Goal: Transaction & Acquisition: Purchase product/service

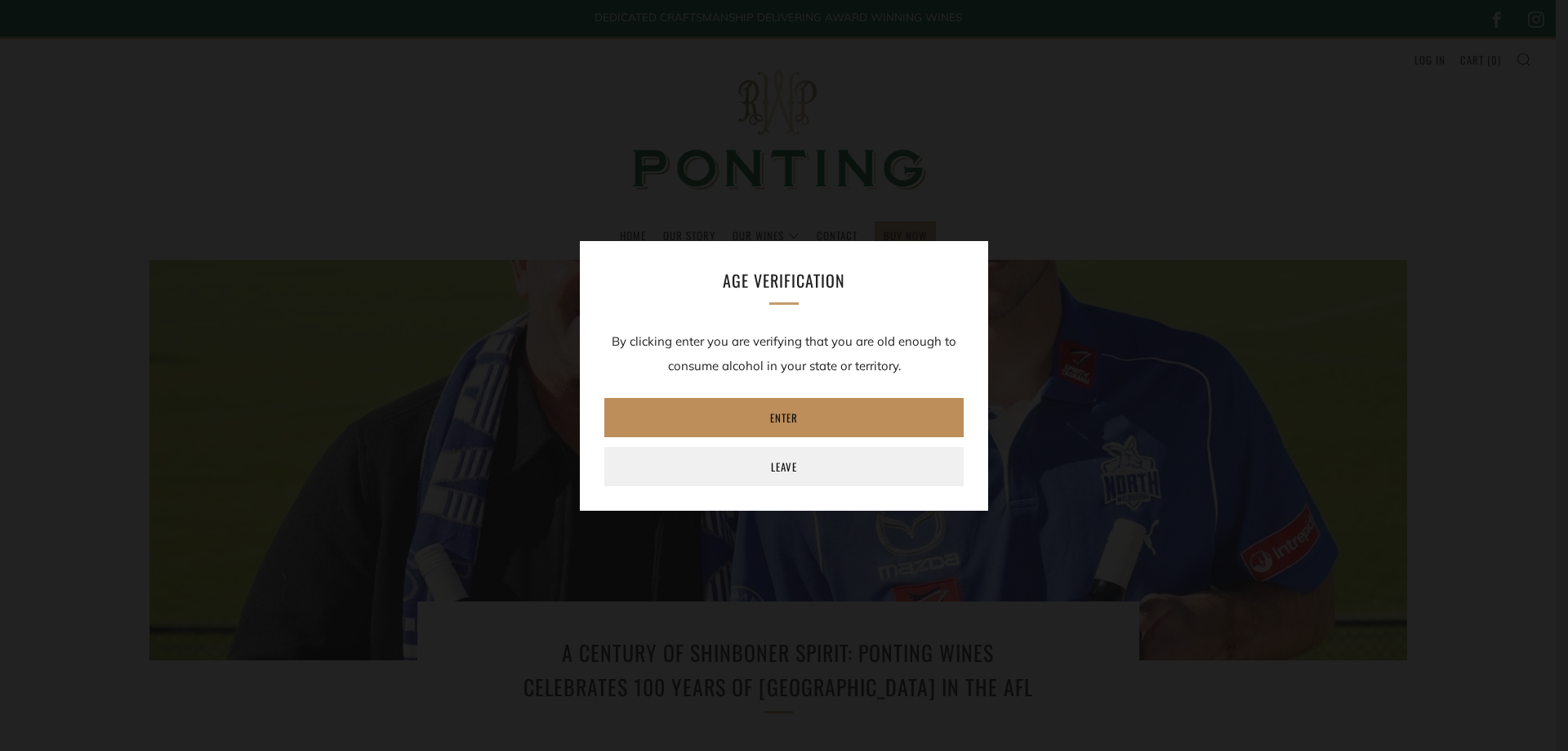
click at [778, 418] on link "Enter" at bounding box center [784, 417] width 359 height 39
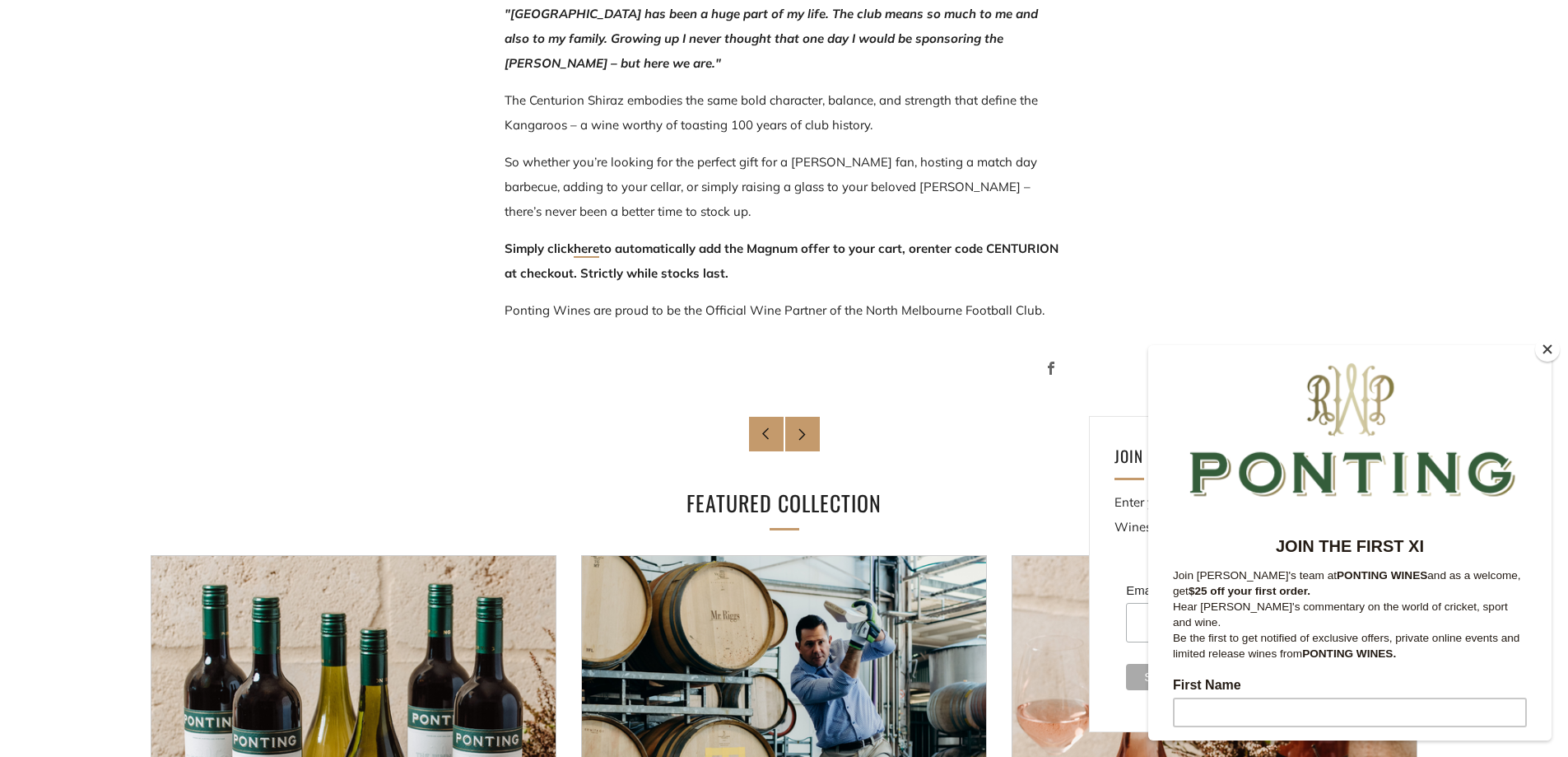
scroll to position [1153, 0]
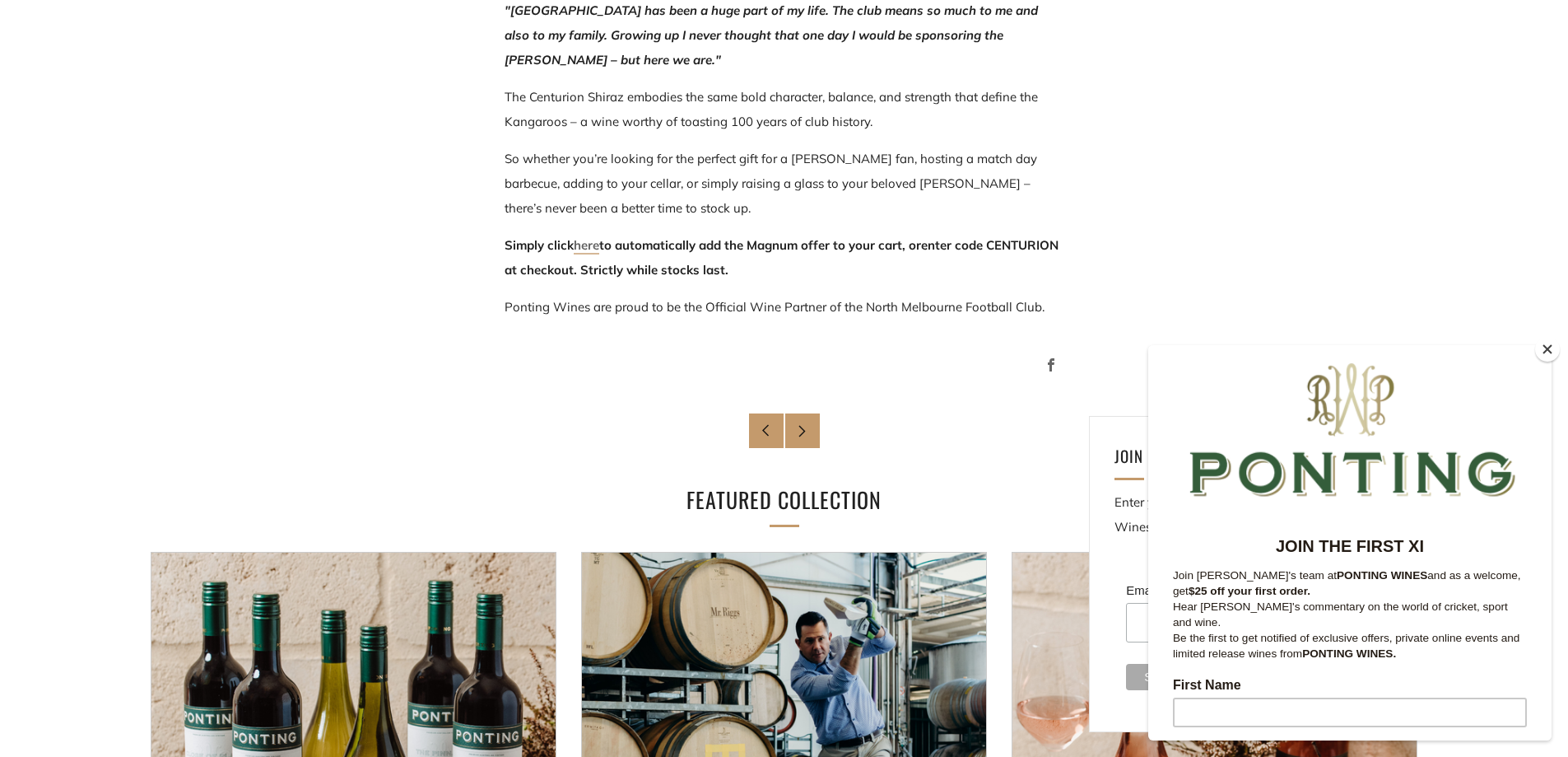
click at [590, 251] on link "here" at bounding box center [586, 246] width 26 height 17
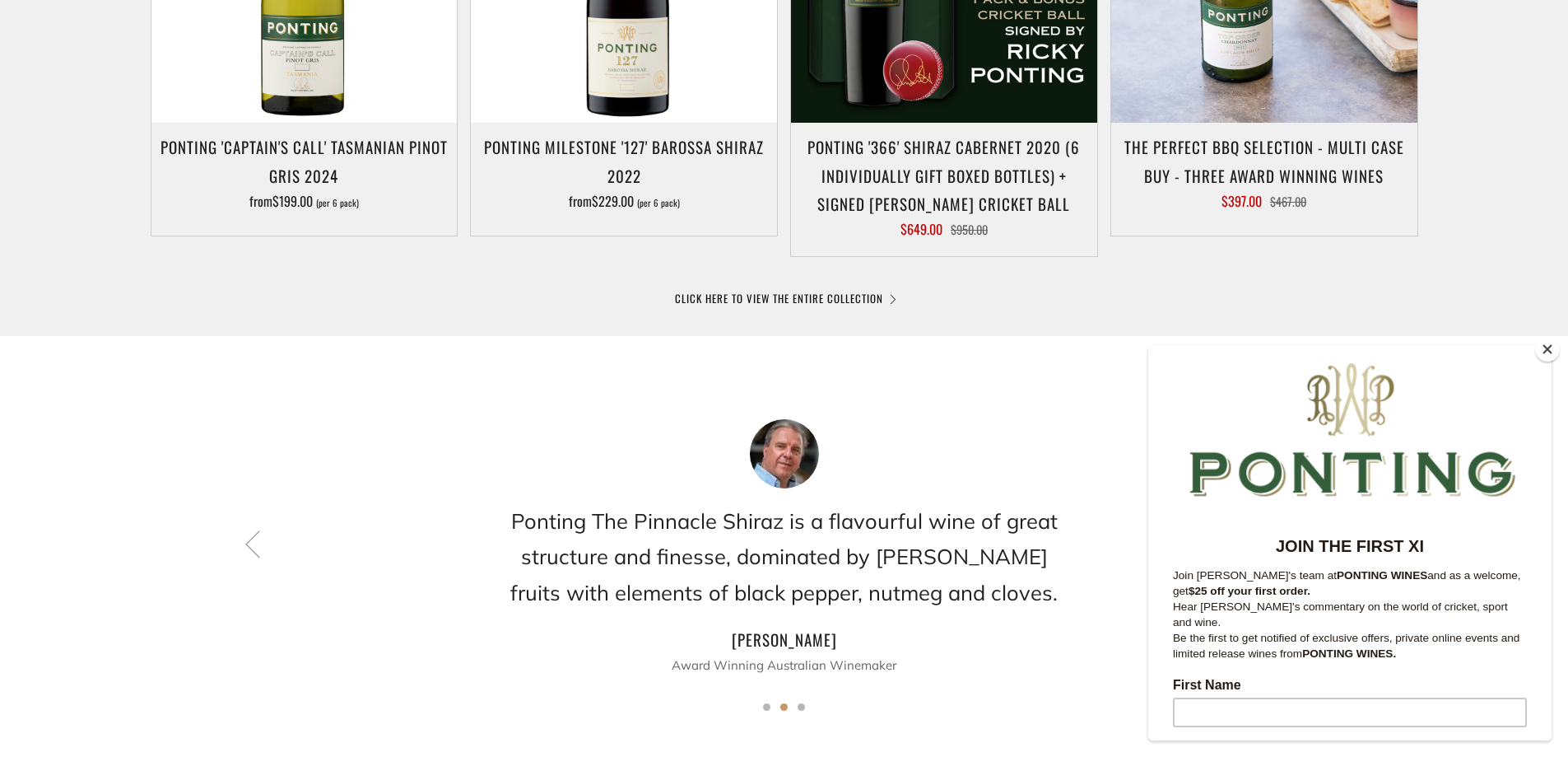
scroll to position [1076, 0]
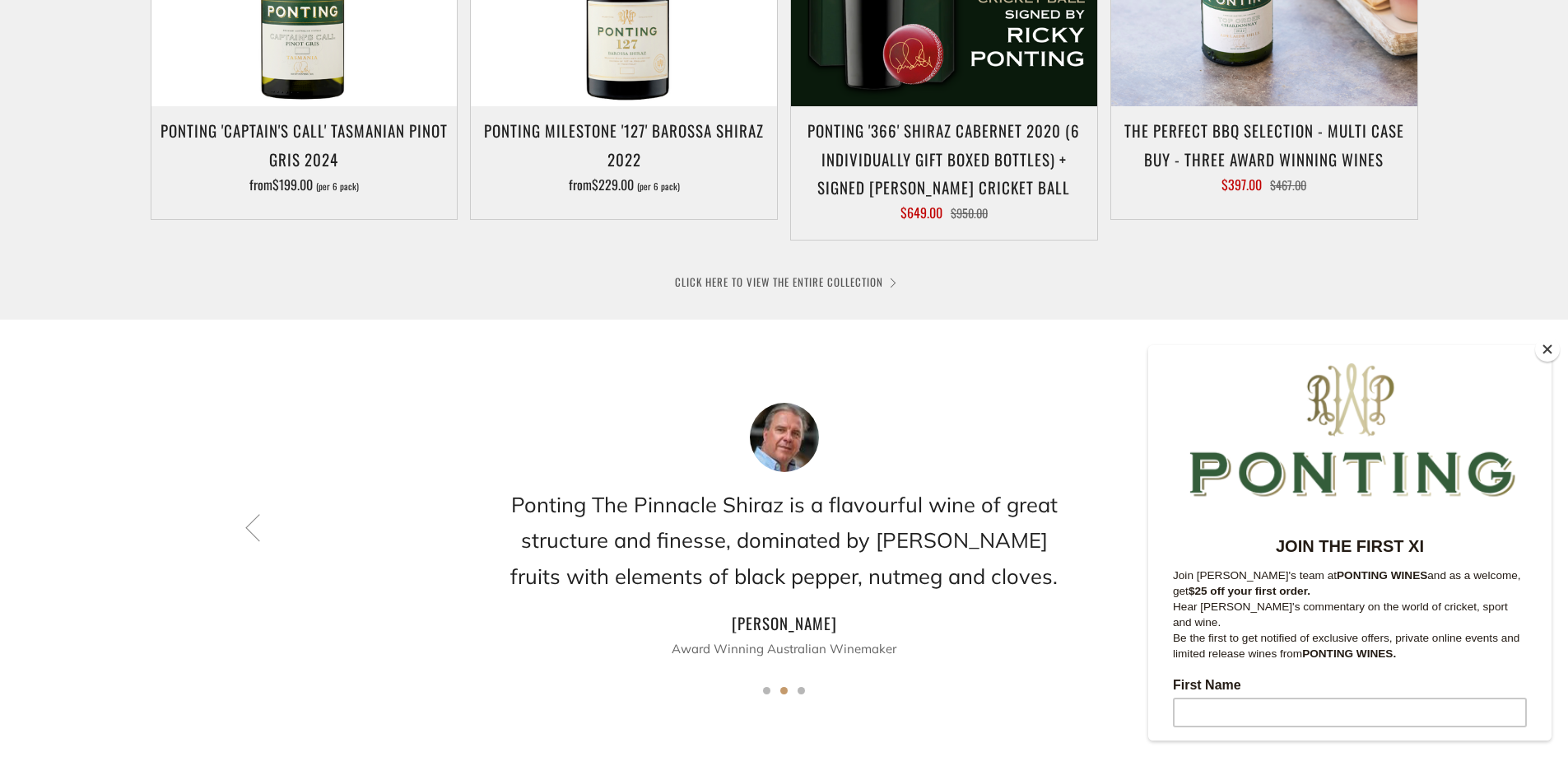
click at [832, 280] on link "CLICK HERE TO VIEW THE ENTIRE COLLECTION" at bounding box center [784, 281] width 219 height 16
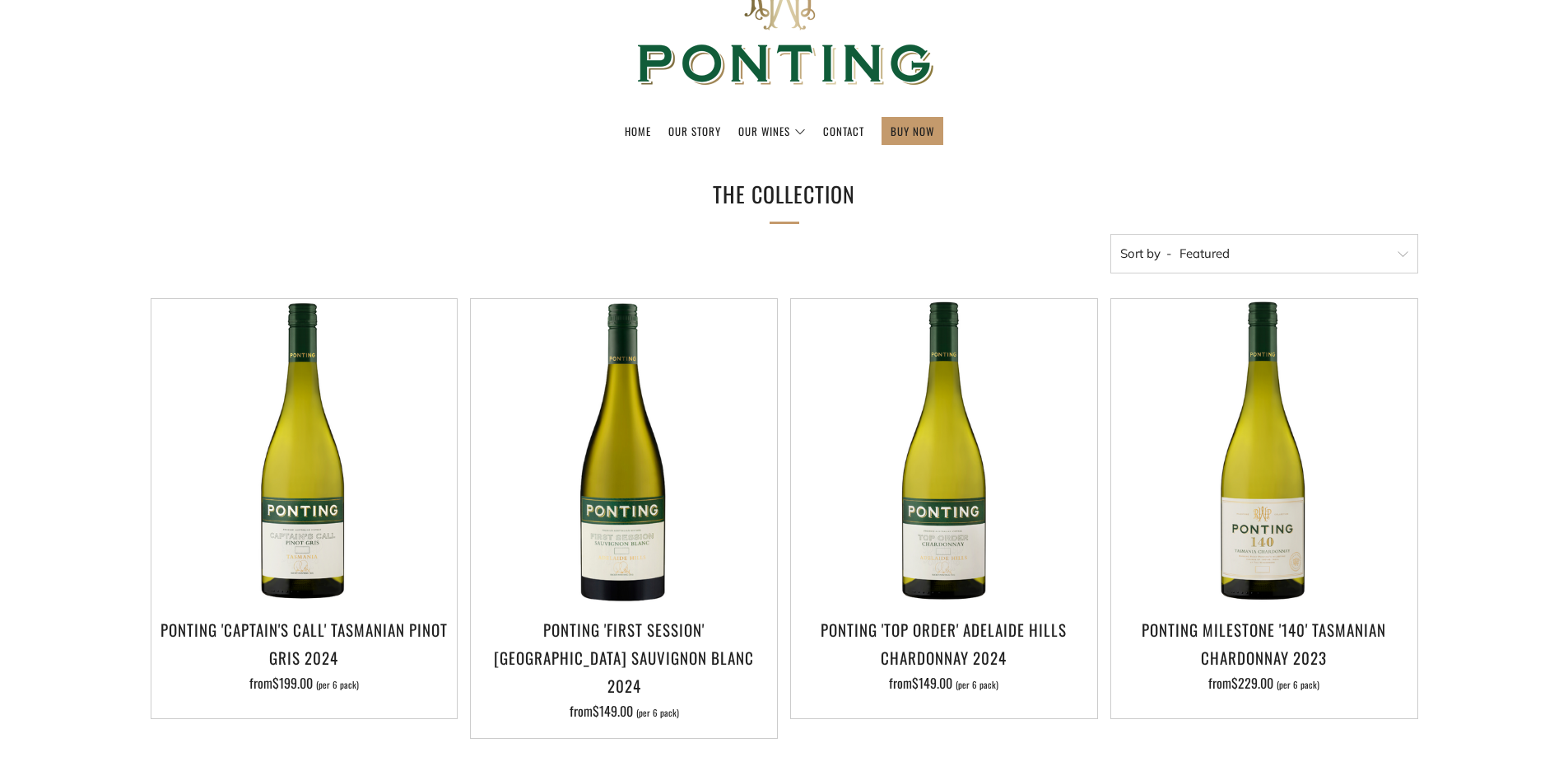
scroll to position [110, 0]
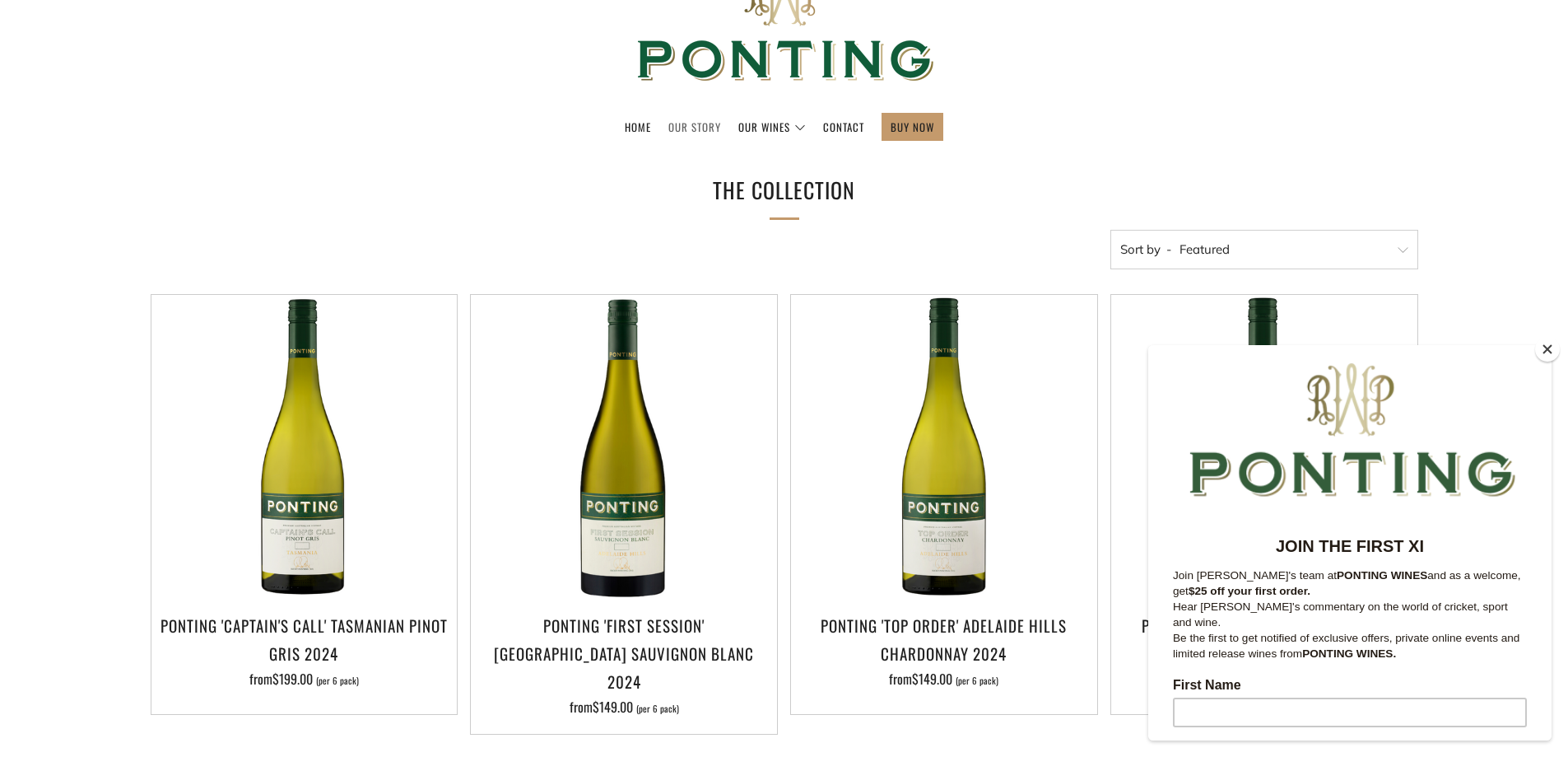
click at [695, 130] on link "Our Story" at bounding box center [695, 126] width 53 height 26
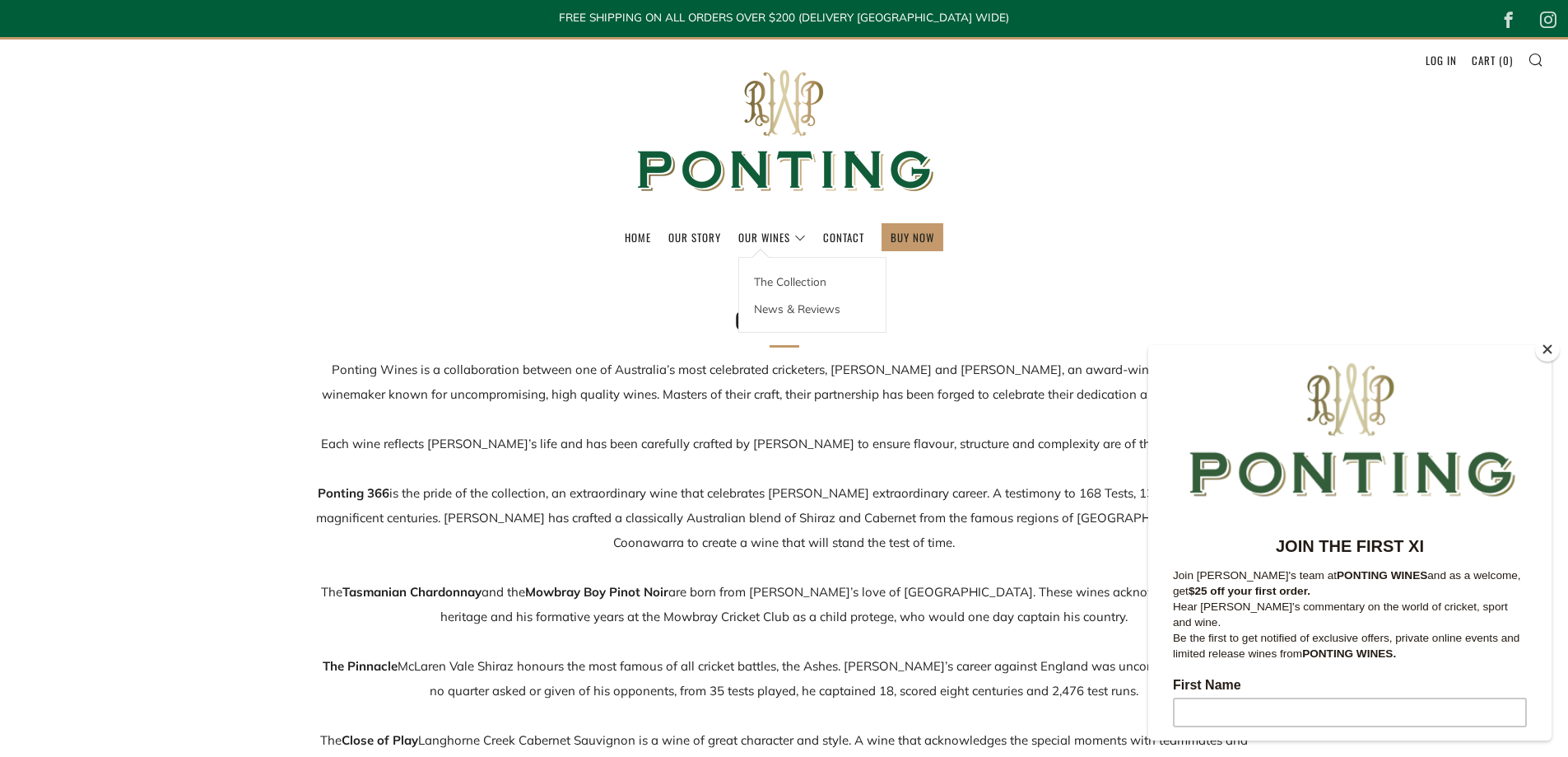
click at [762, 237] on link "Our Wines" at bounding box center [771, 237] width 67 height 26
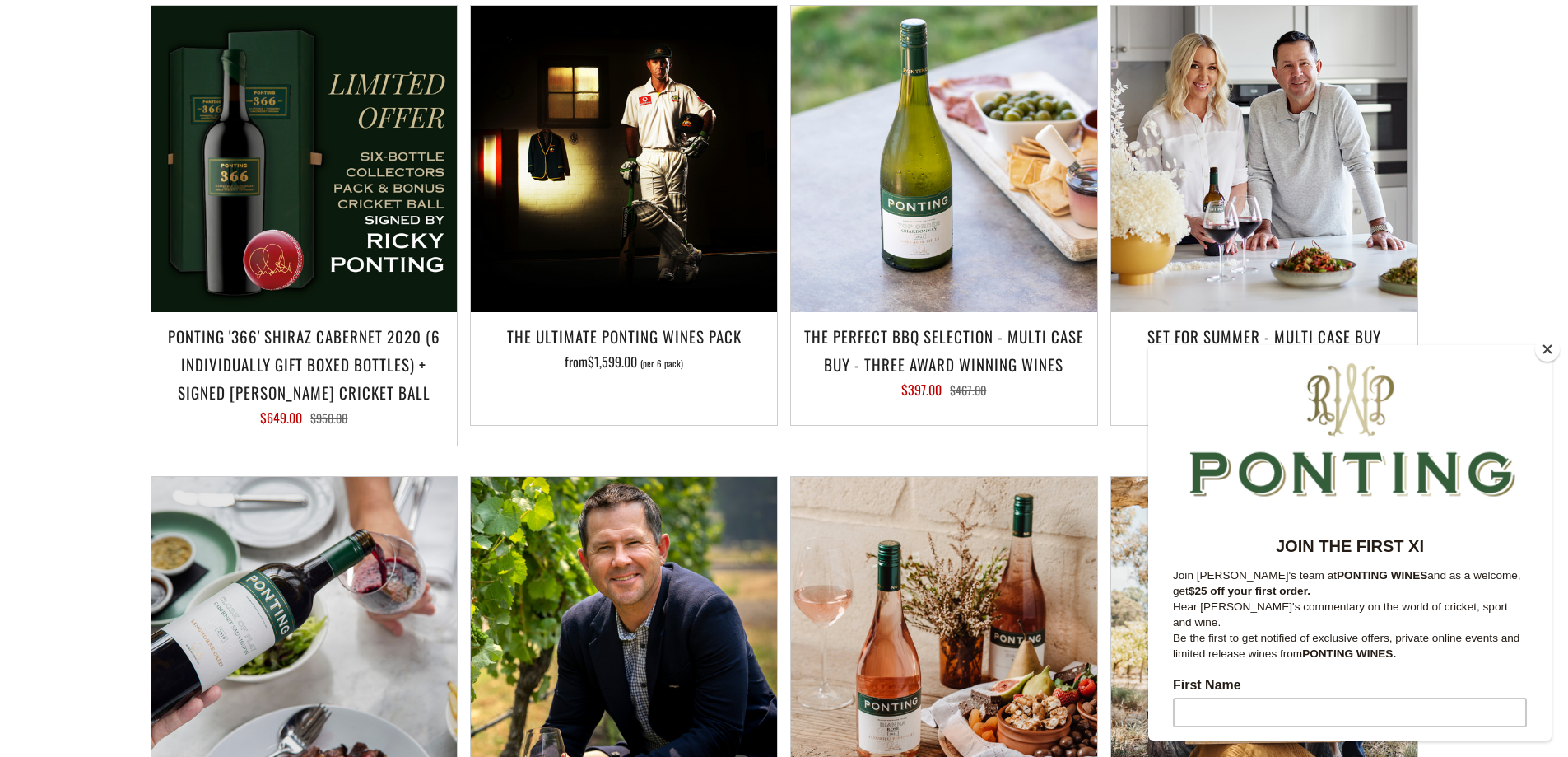
scroll to position [1802, 0]
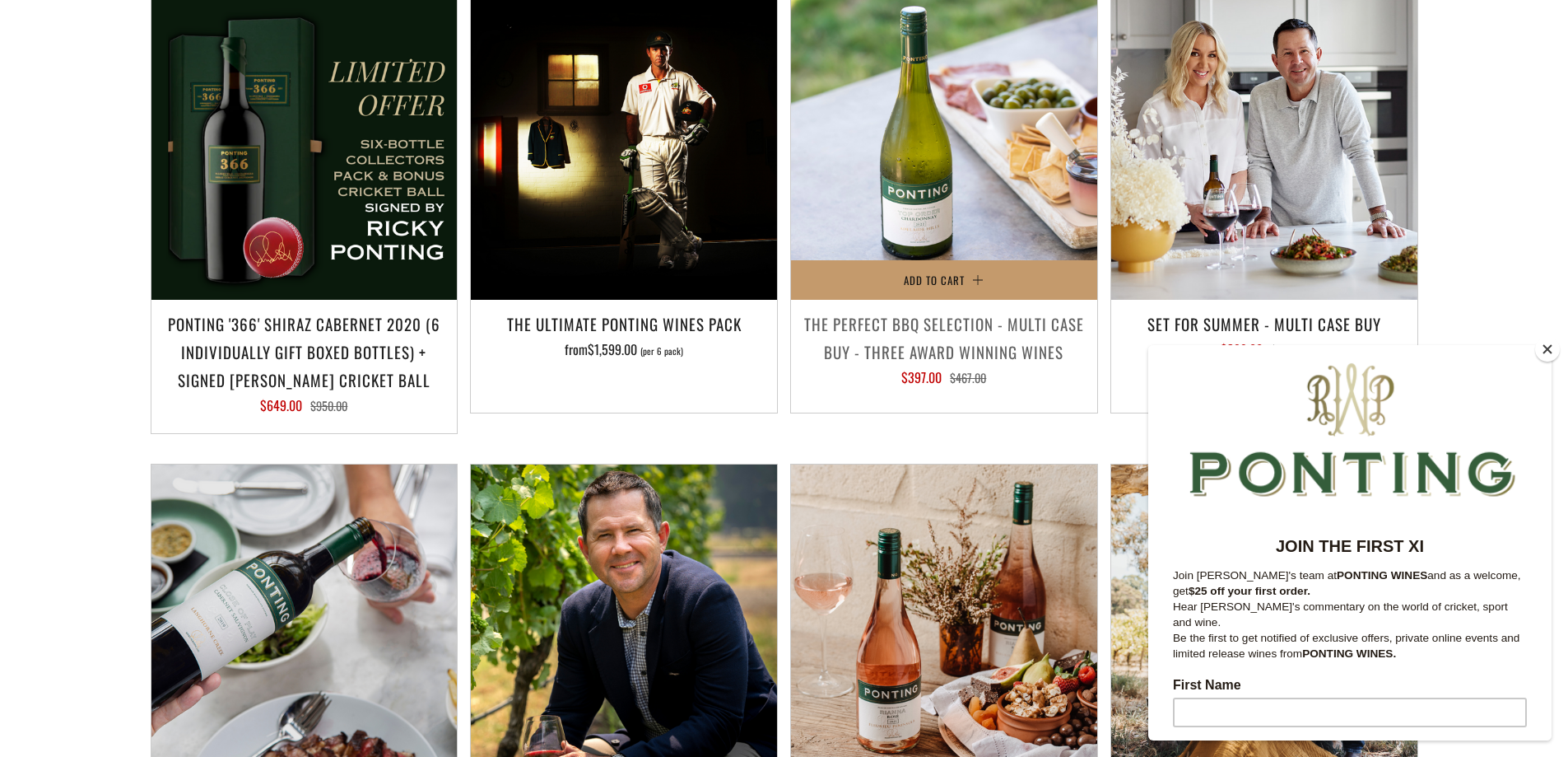
click at [951, 309] on h3 "The perfect BBQ selection - MULTI CASE BUY - Three award winning wines" at bounding box center [944, 338] width 290 height 56
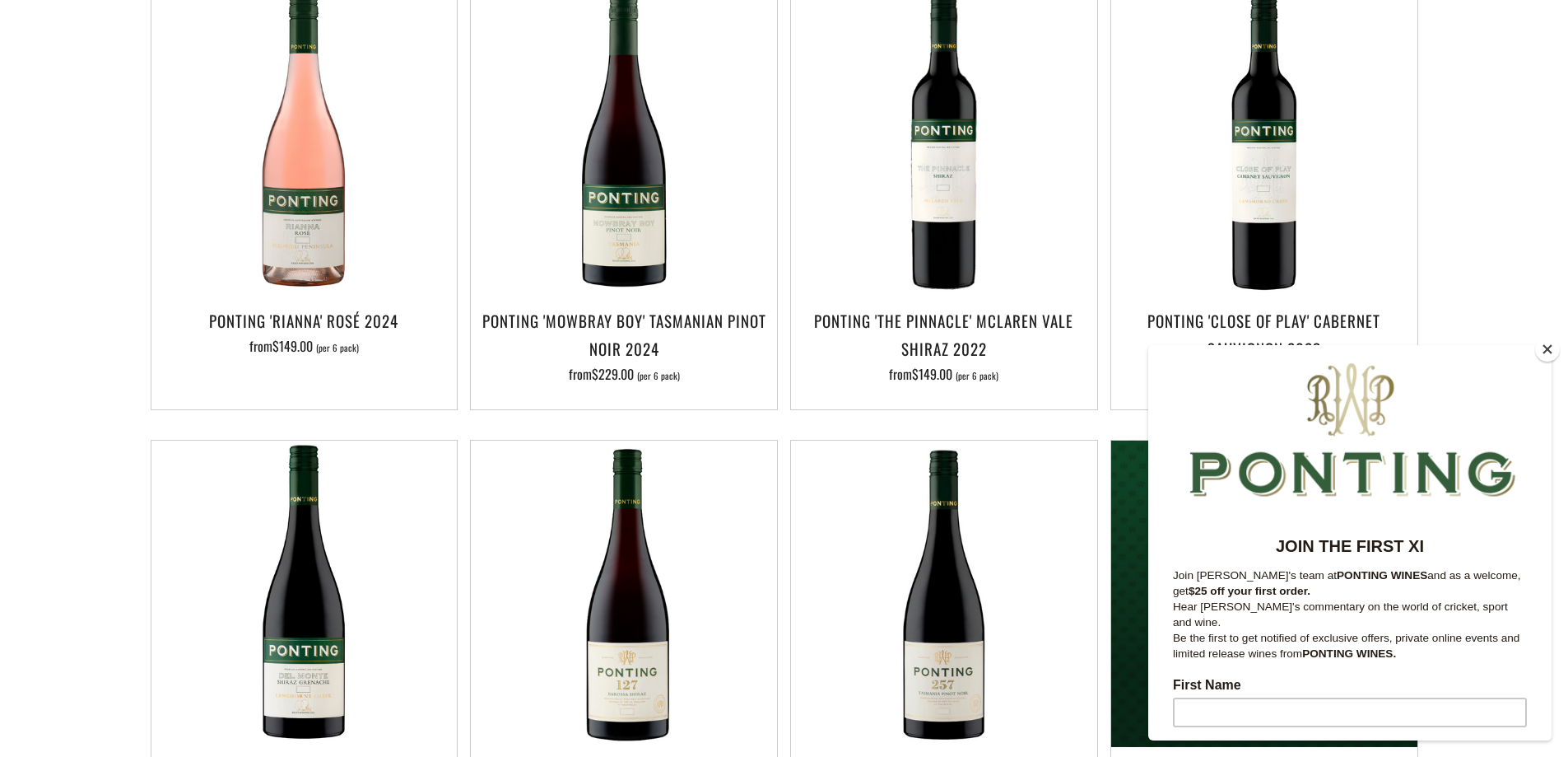
scroll to position [898, 0]
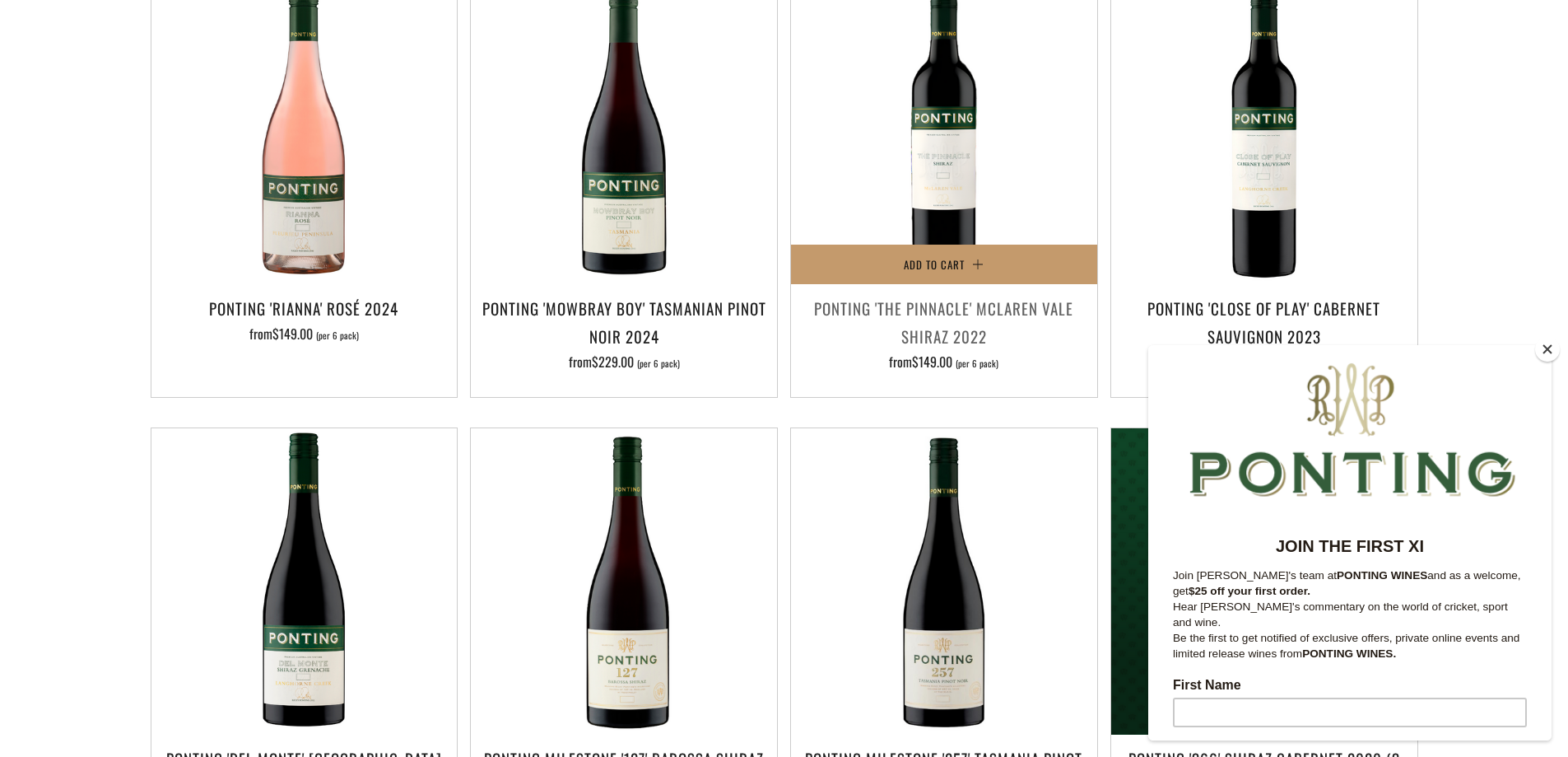
click at [948, 294] on h3 "Ponting 'The Pinnacle' McLaren Vale Shiraz 2022" at bounding box center [944, 322] width 290 height 56
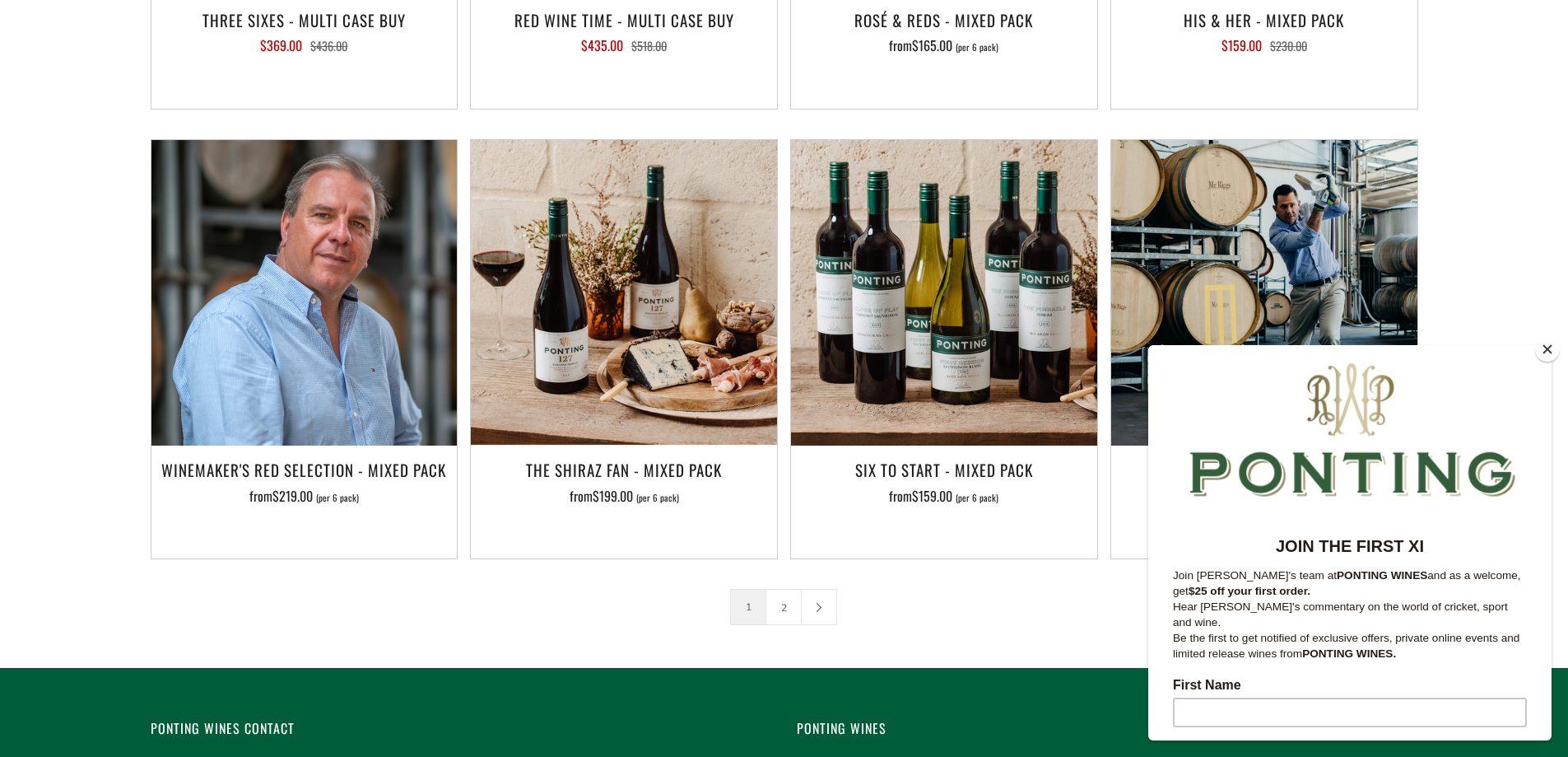
scroll to position [2581, 0]
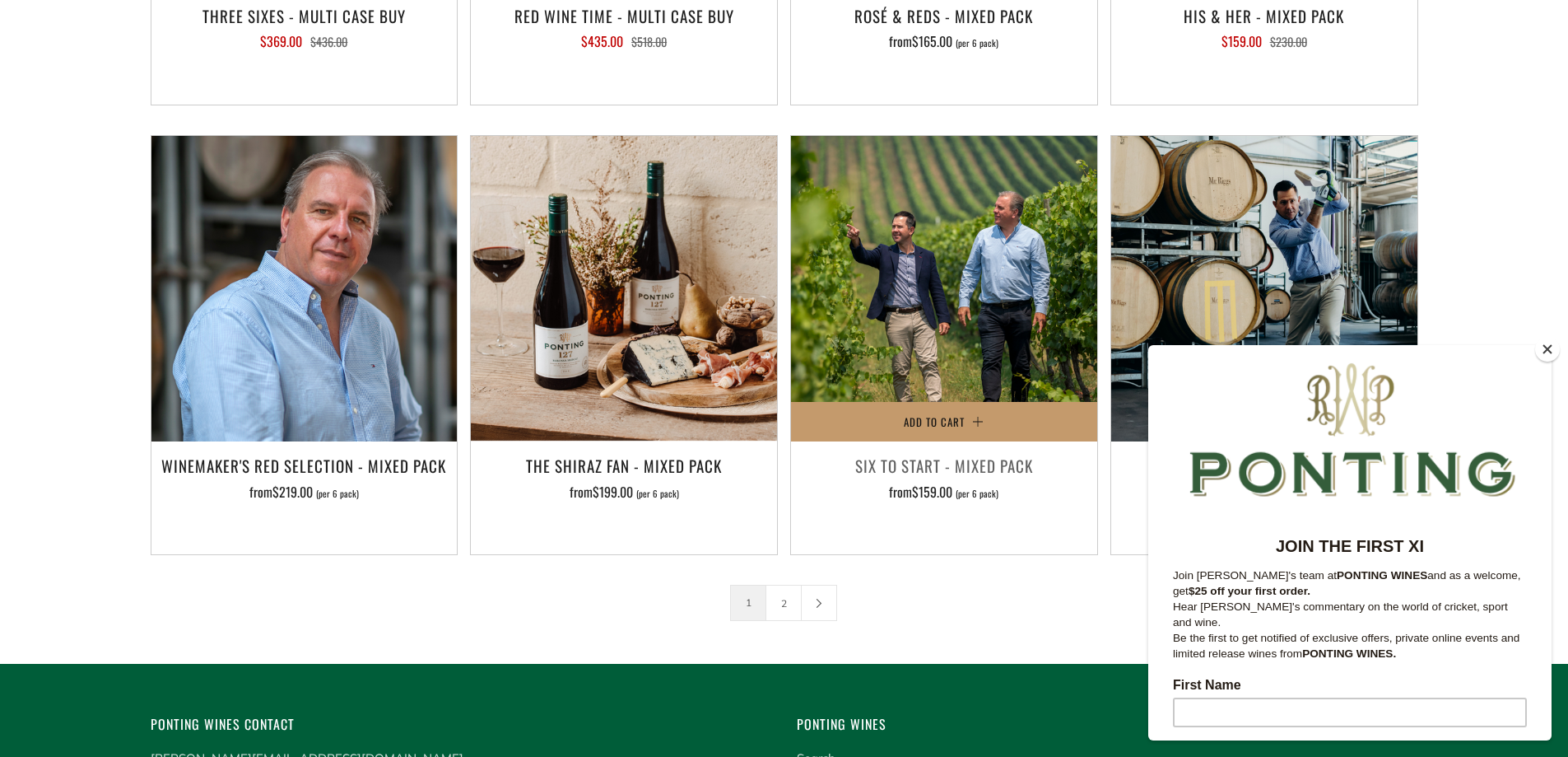
click at [953, 284] on img at bounding box center [943, 288] width 306 height 306
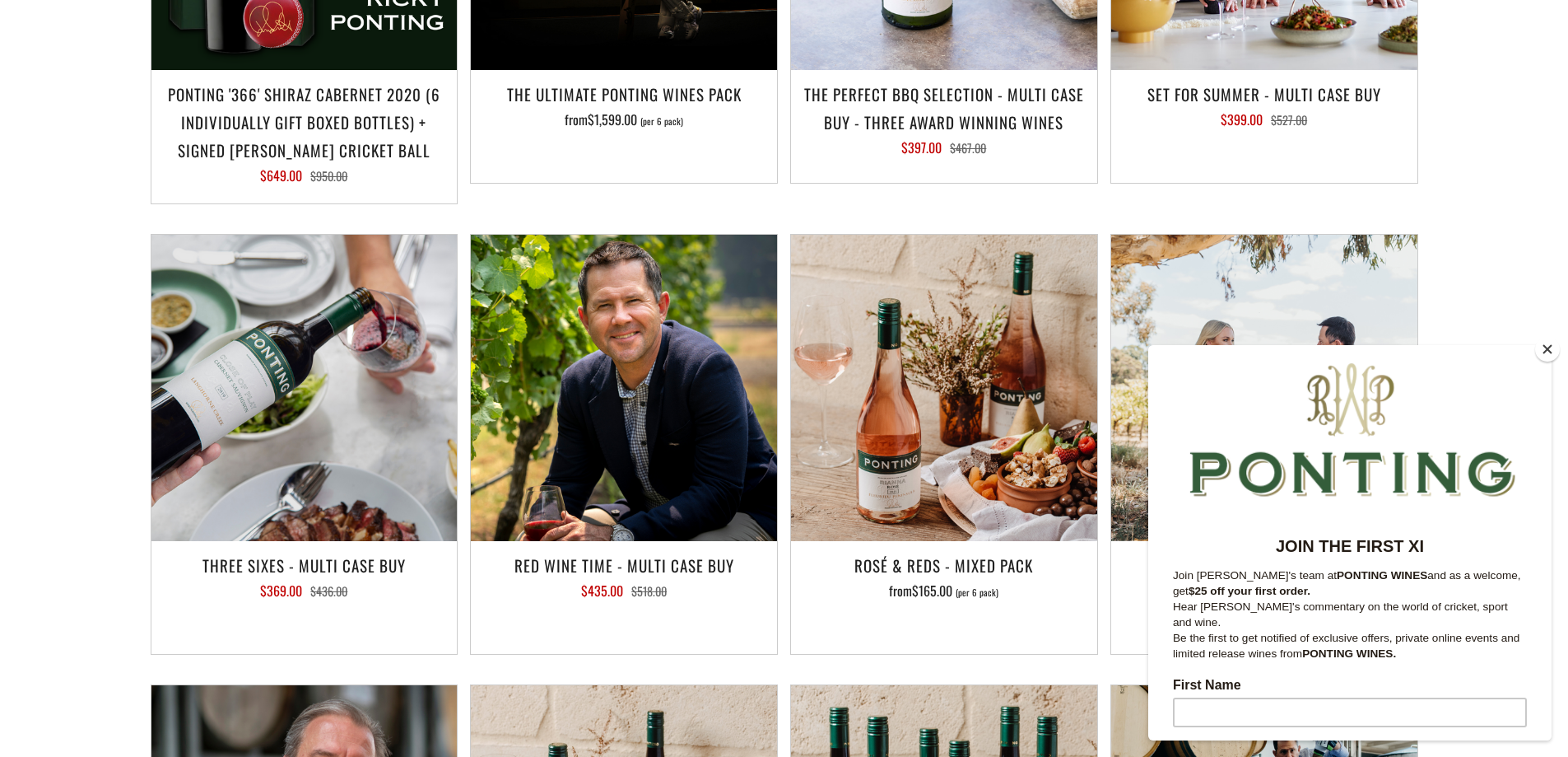
scroll to position [2028, 0]
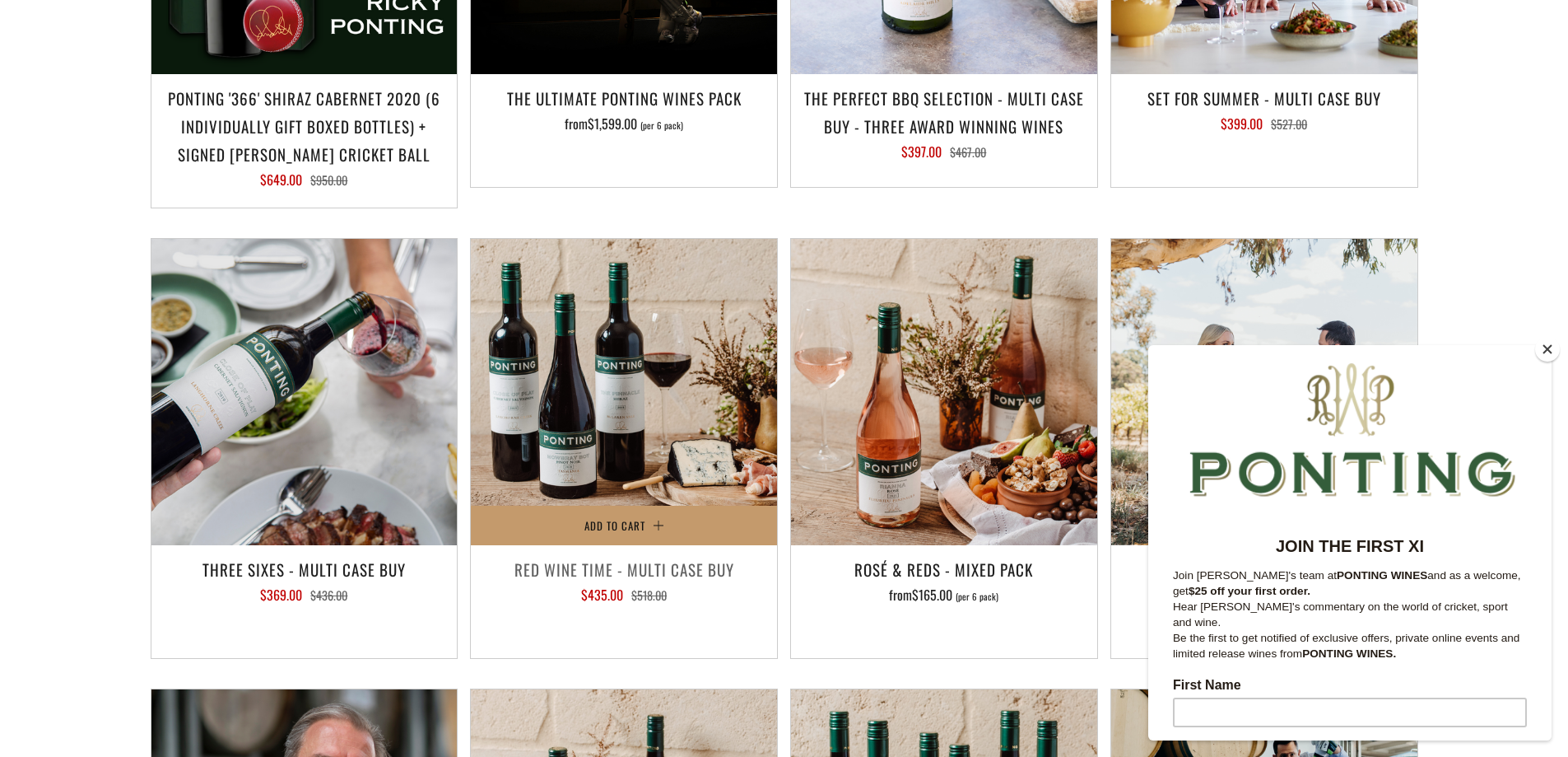
click at [619, 437] on img at bounding box center [623, 391] width 306 height 306
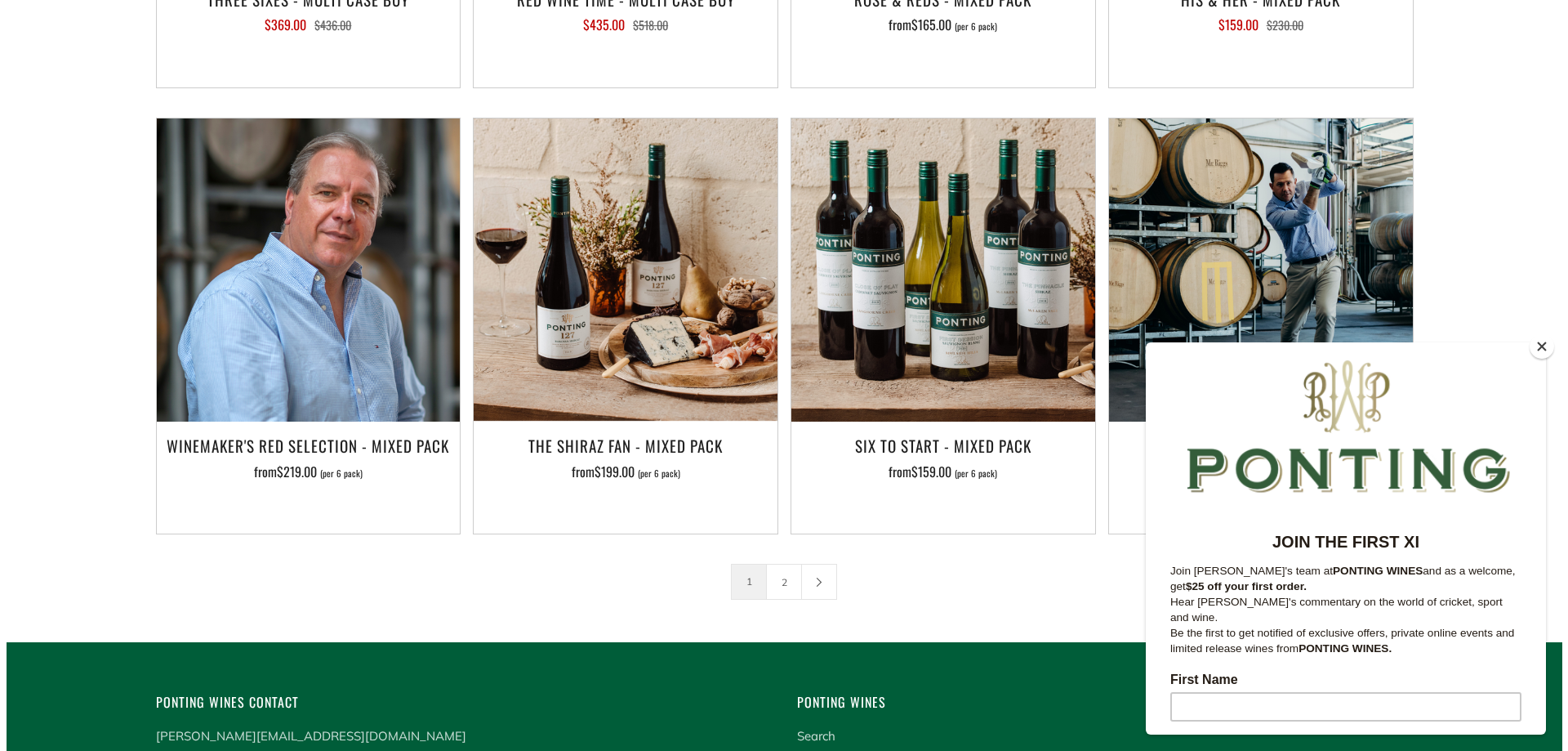
scroll to position [2715, 0]
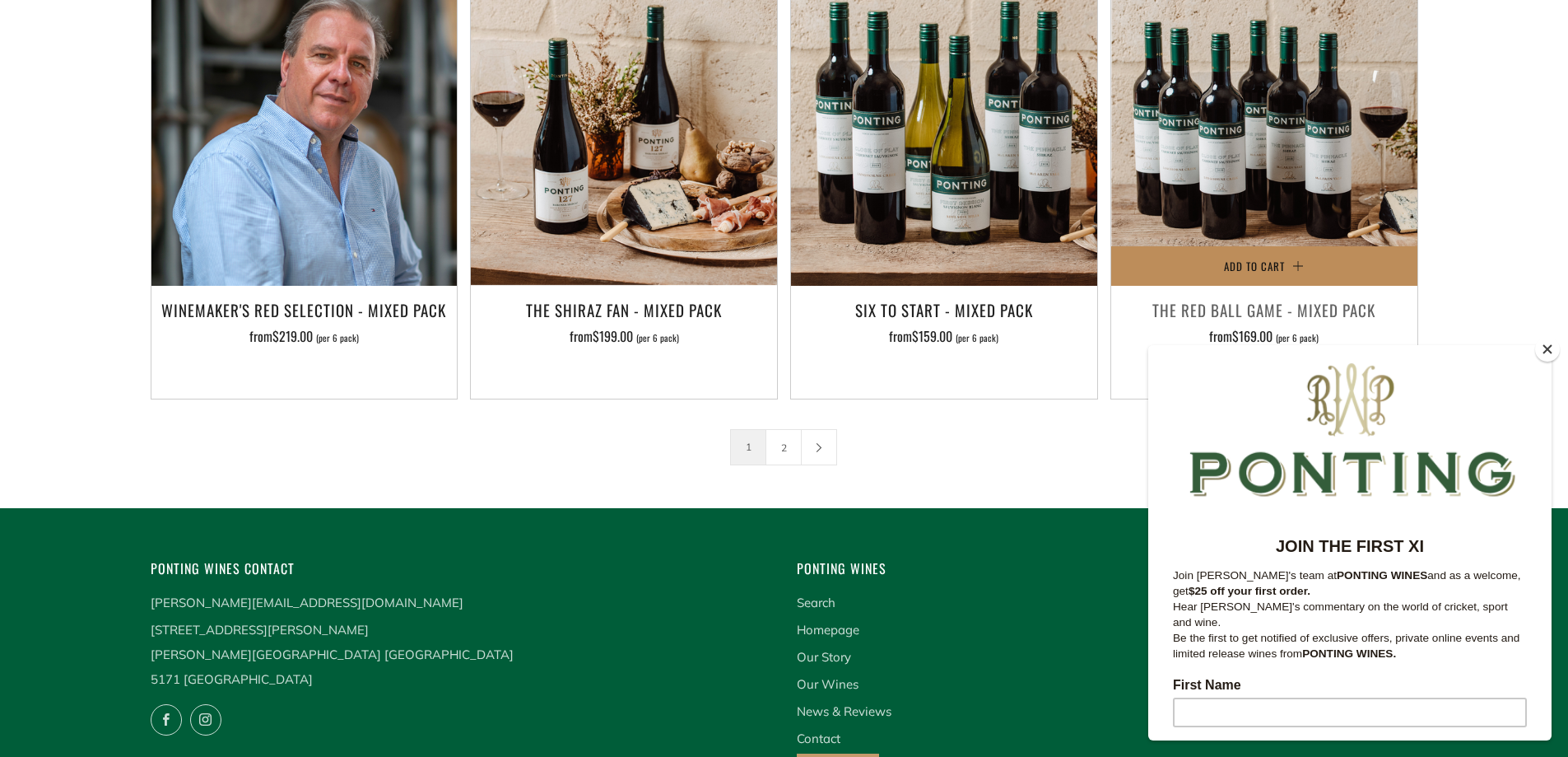
click at [1266, 246] on button "Add to Cart" at bounding box center [1264, 266] width 306 height 39
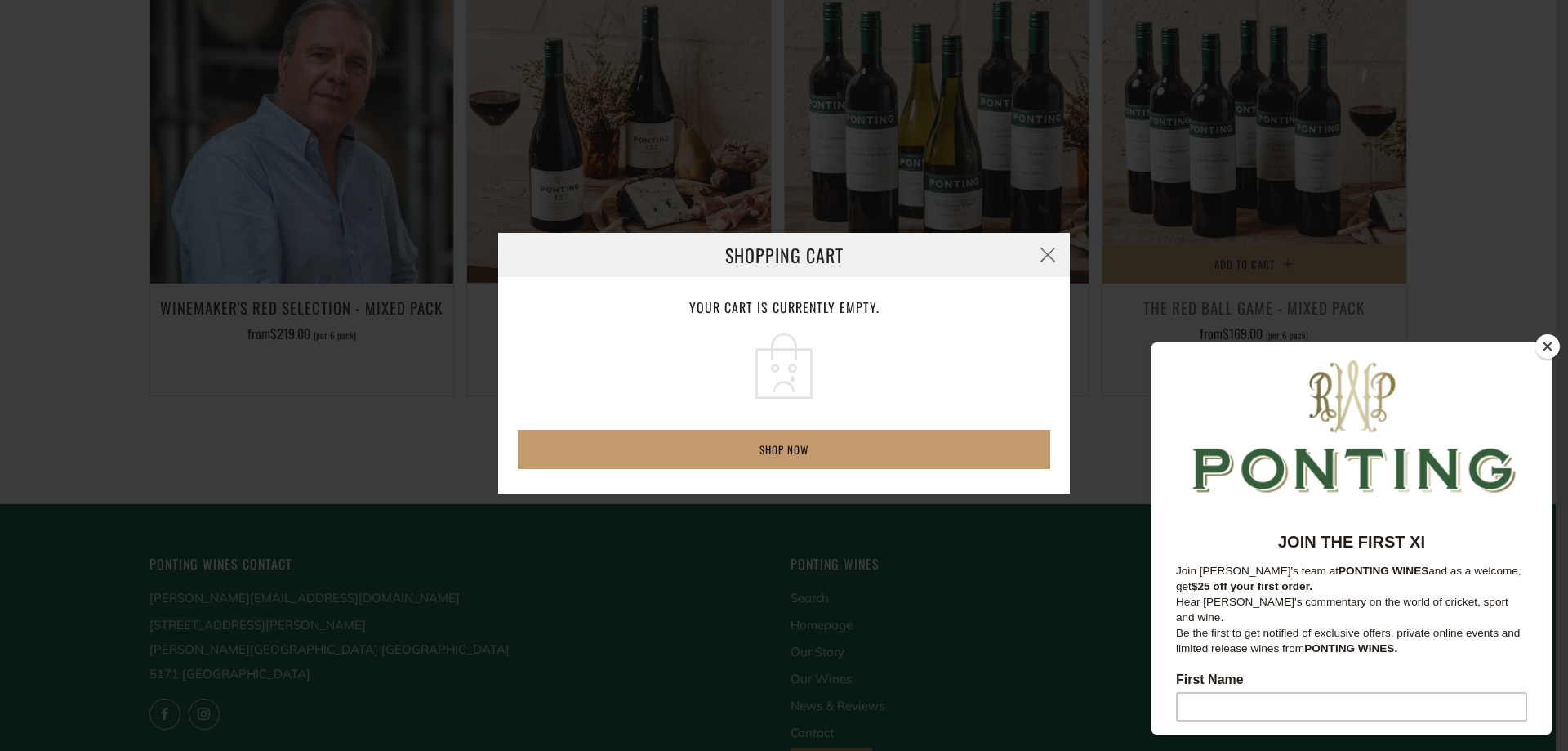
click at [1332, 160] on div "Shopping Cart Your cart is currently empty. Shop now Loading..." at bounding box center [784, 376] width 1568 height 751
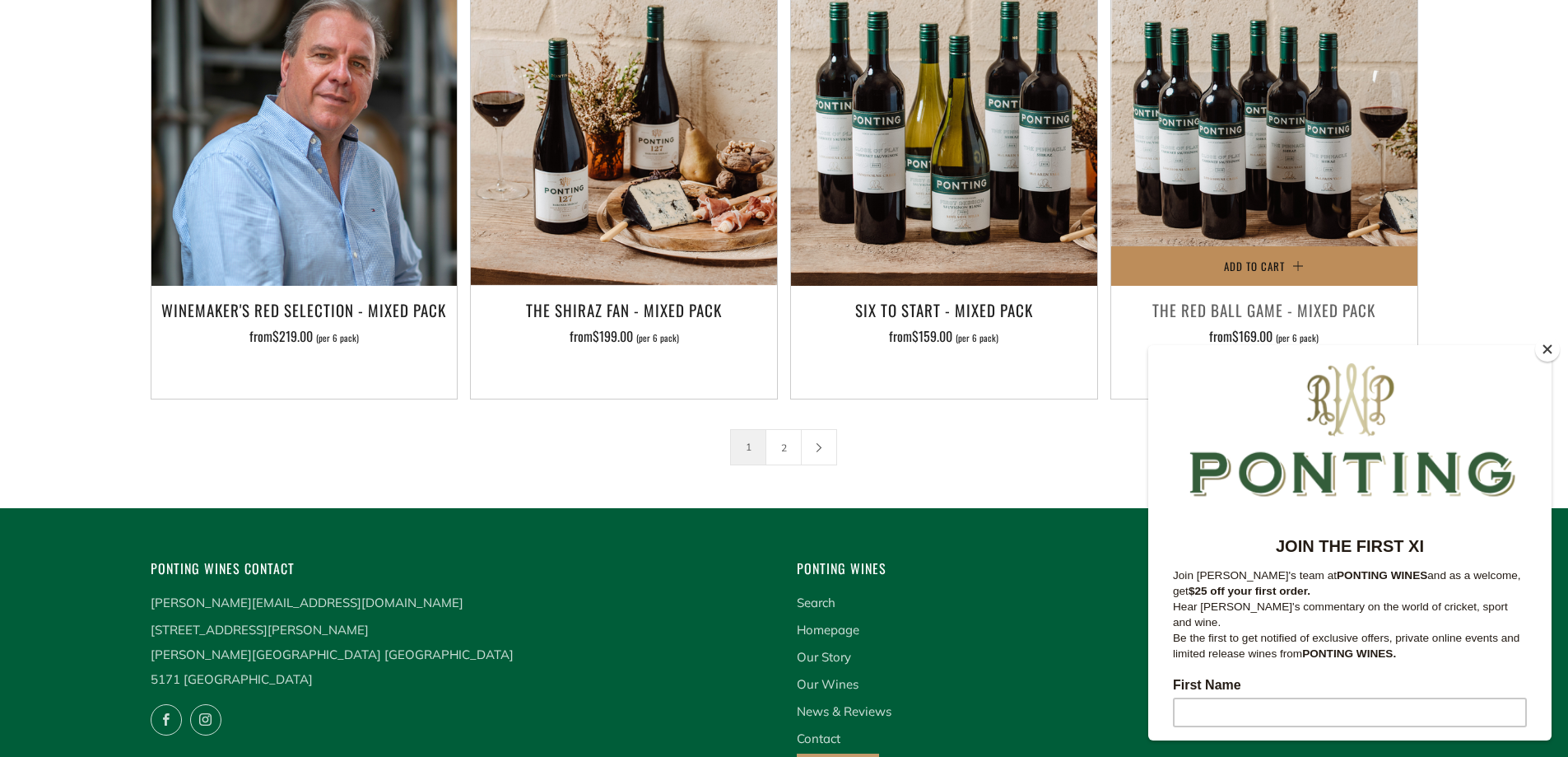
scroll to position [0, 0]
click at [1316, 155] on img at bounding box center [1264, 133] width 306 height 306
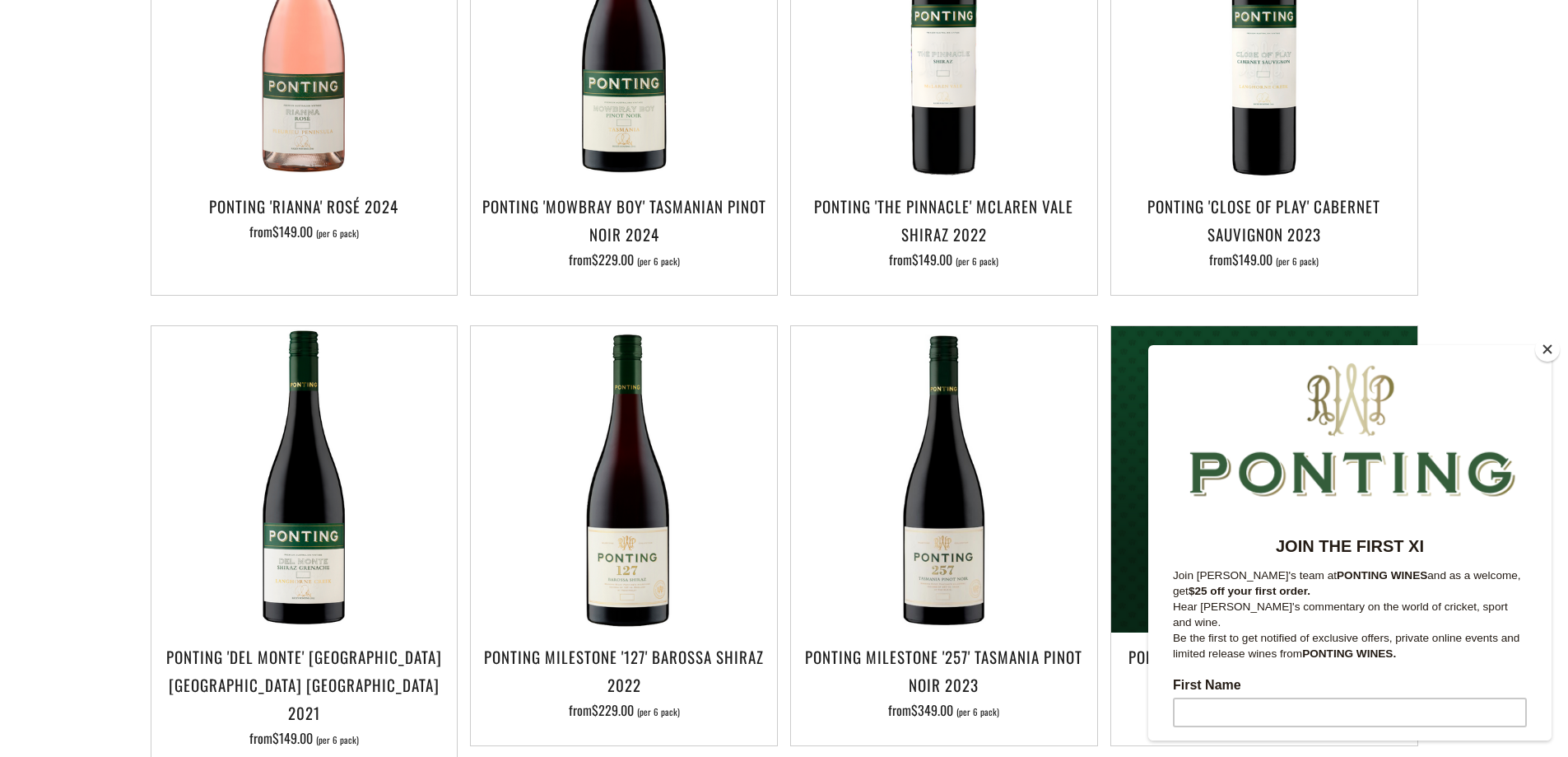
scroll to position [983, 0]
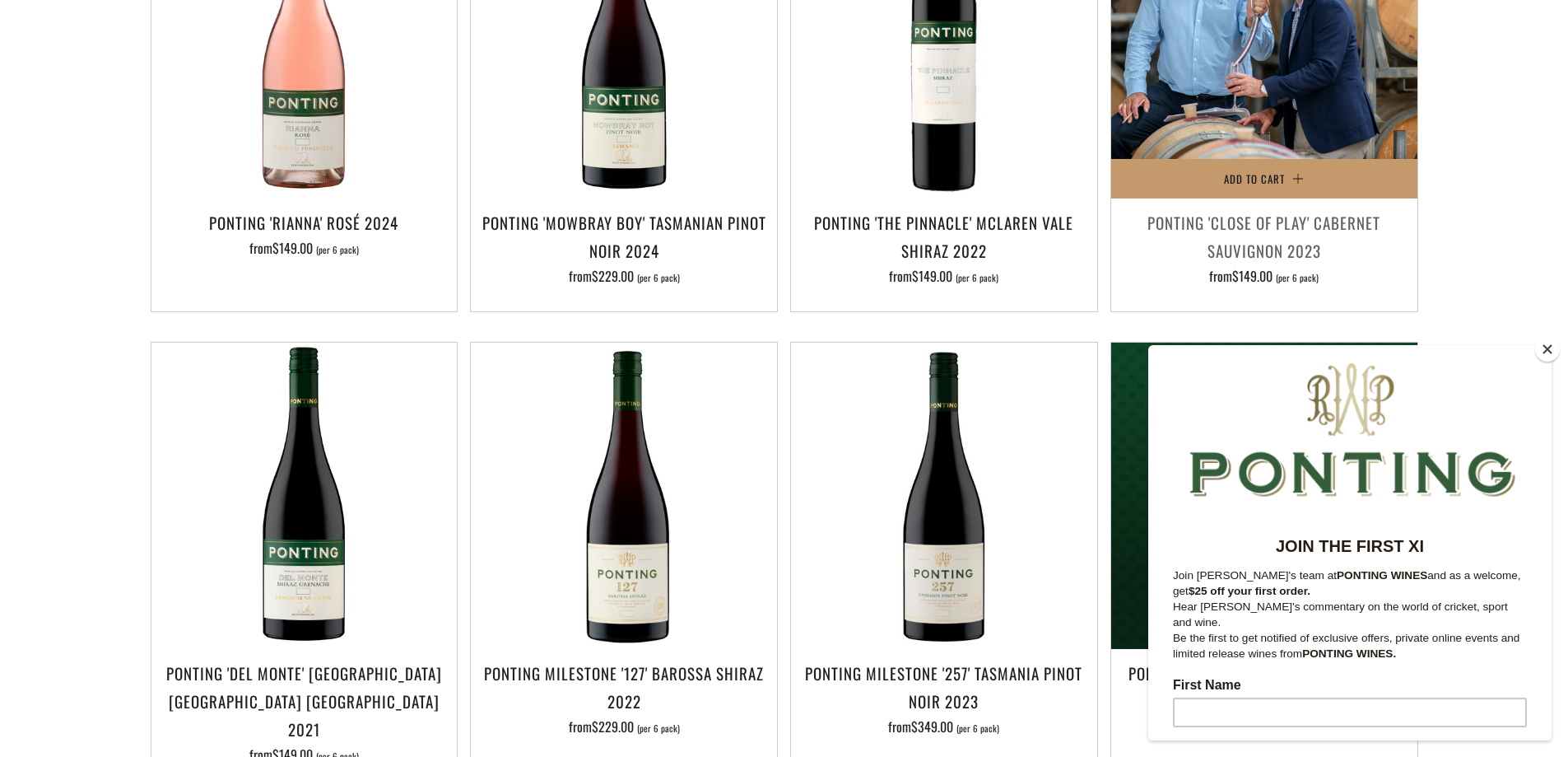
click at [1300, 115] on img at bounding box center [1264, 44] width 306 height 306
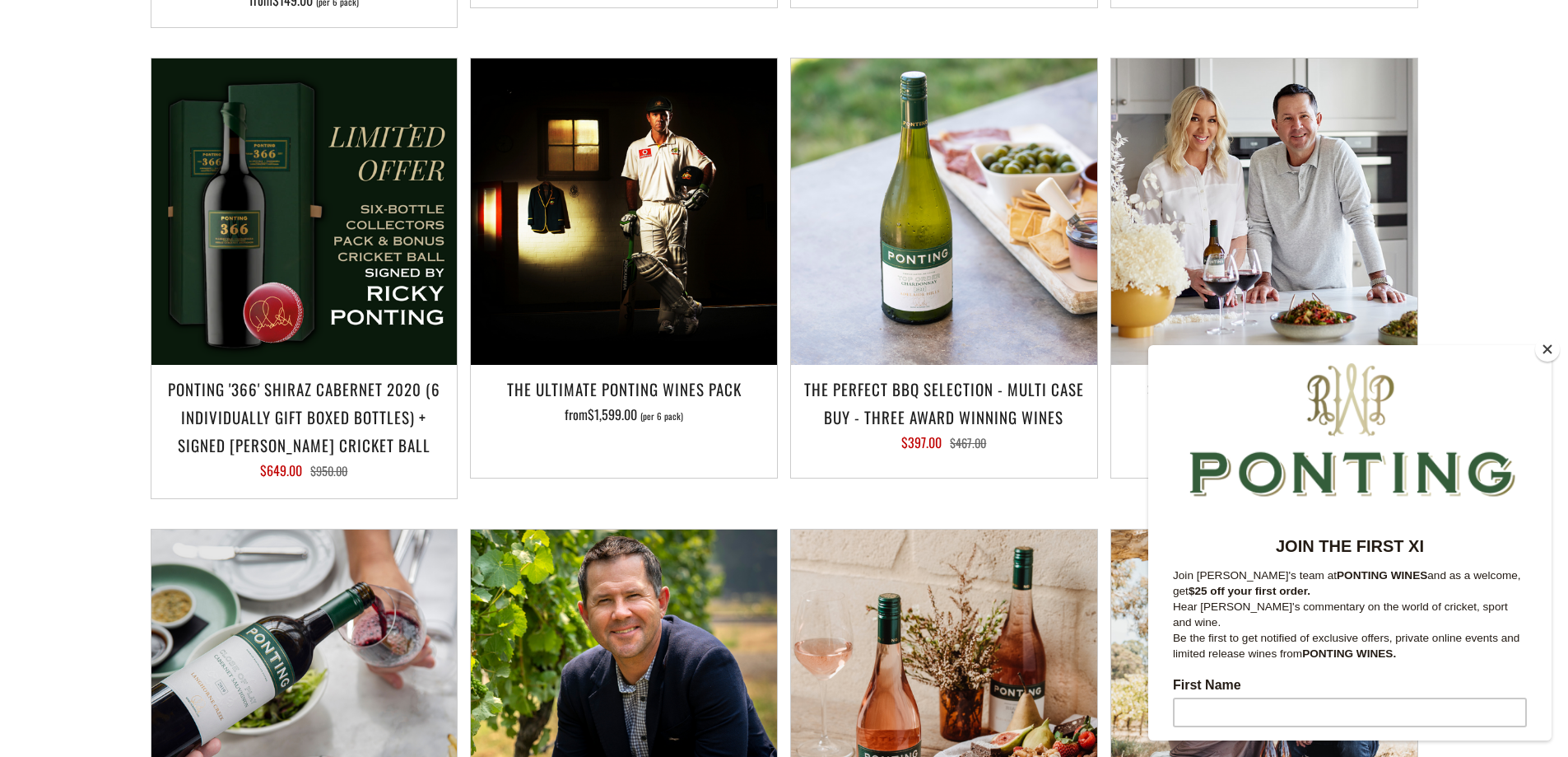
scroll to position [1754, 0]
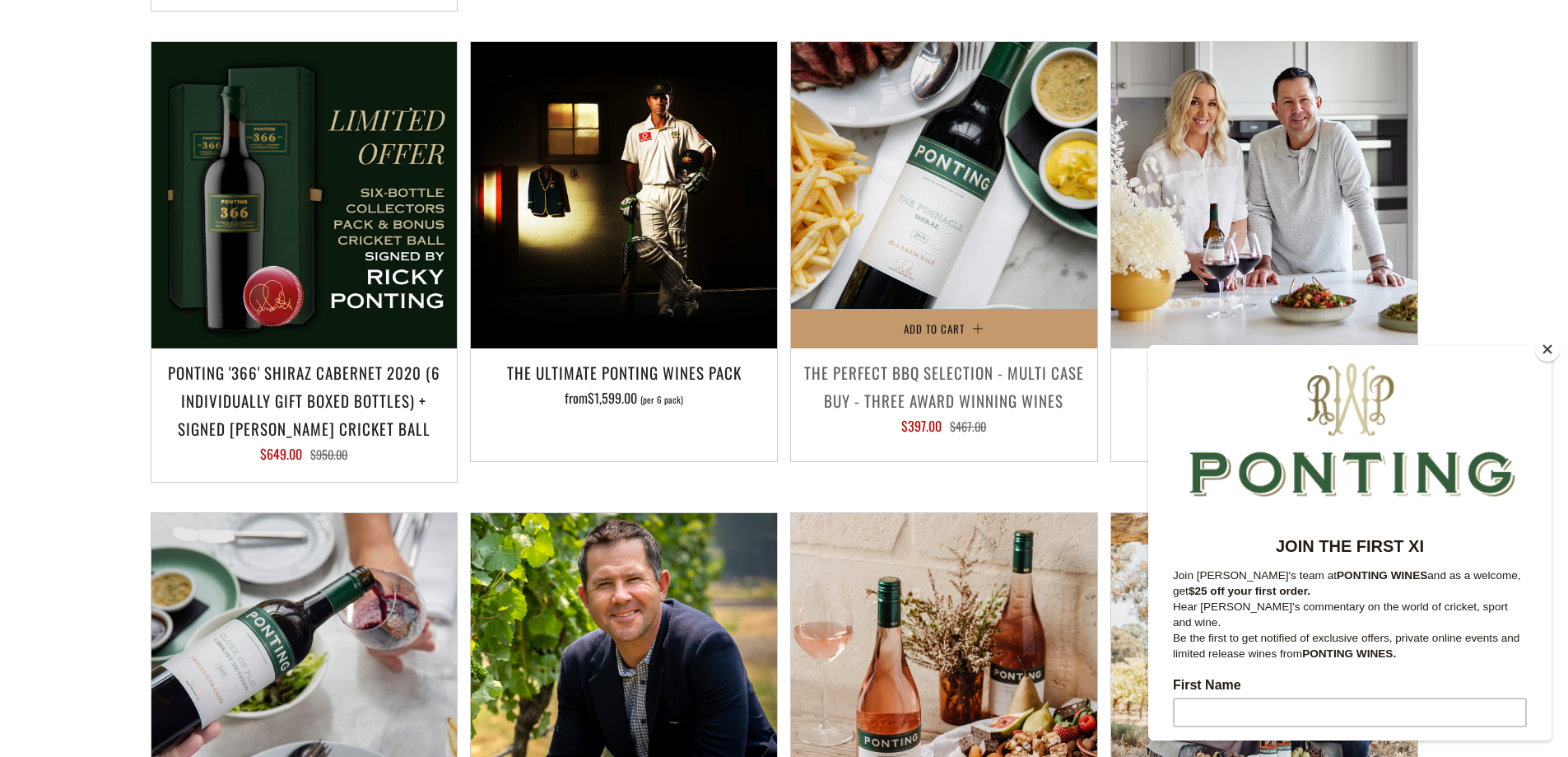
click at [982, 219] on img at bounding box center [943, 194] width 306 height 306
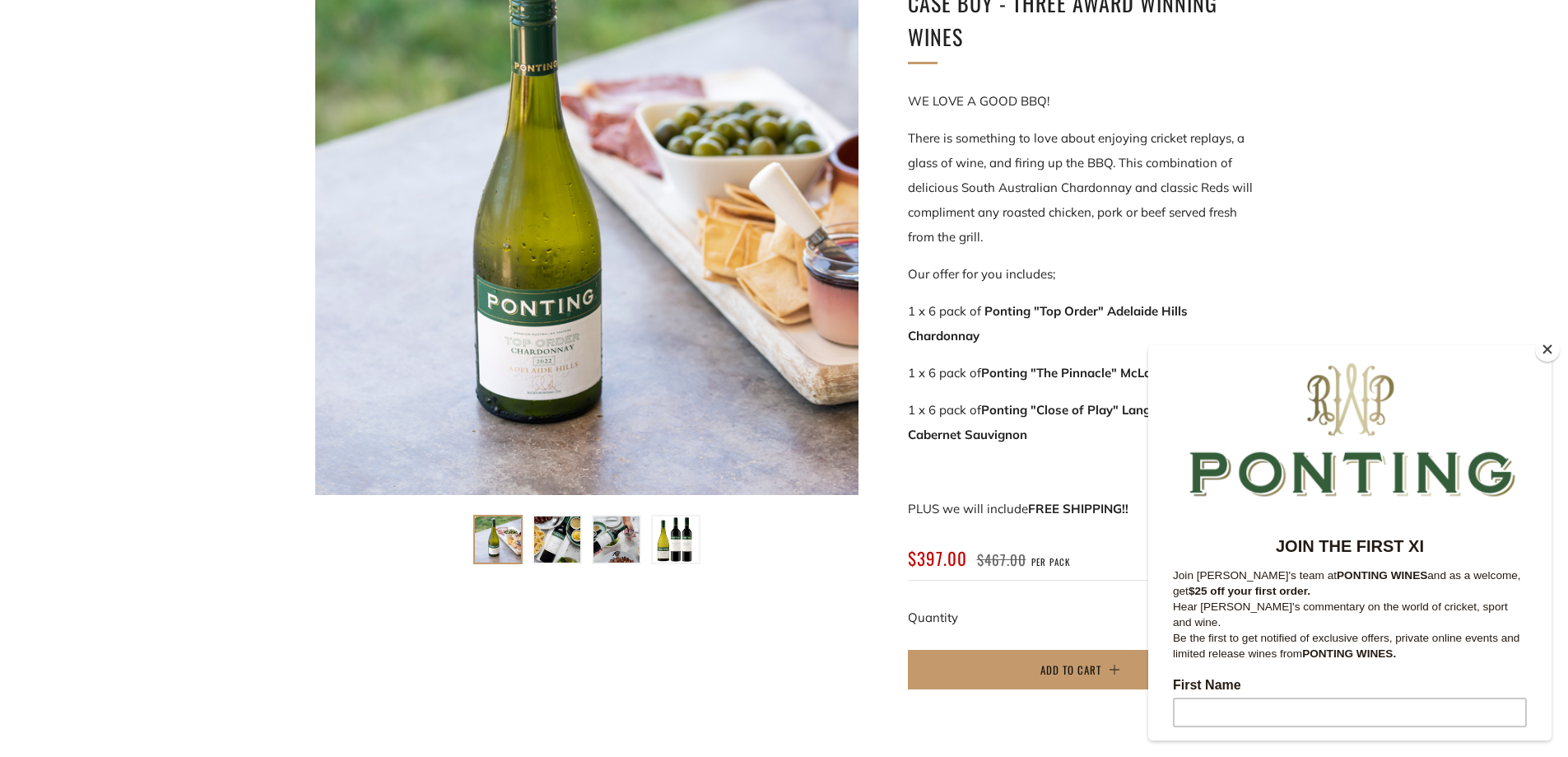
scroll to position [338, 0]
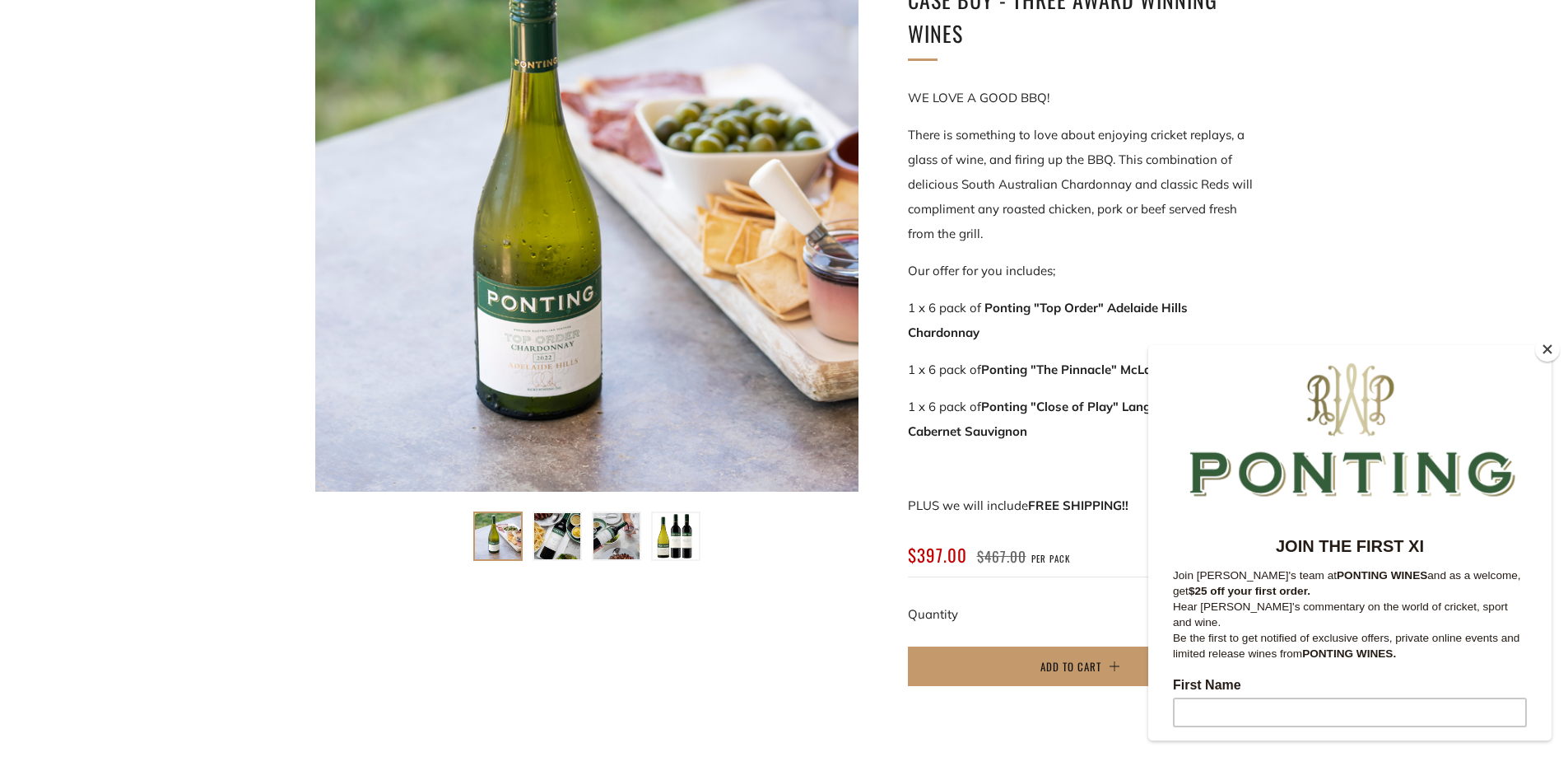
click at [1555, 350] on button "Close" at bounding box center [1547, 349] width 25 height 25
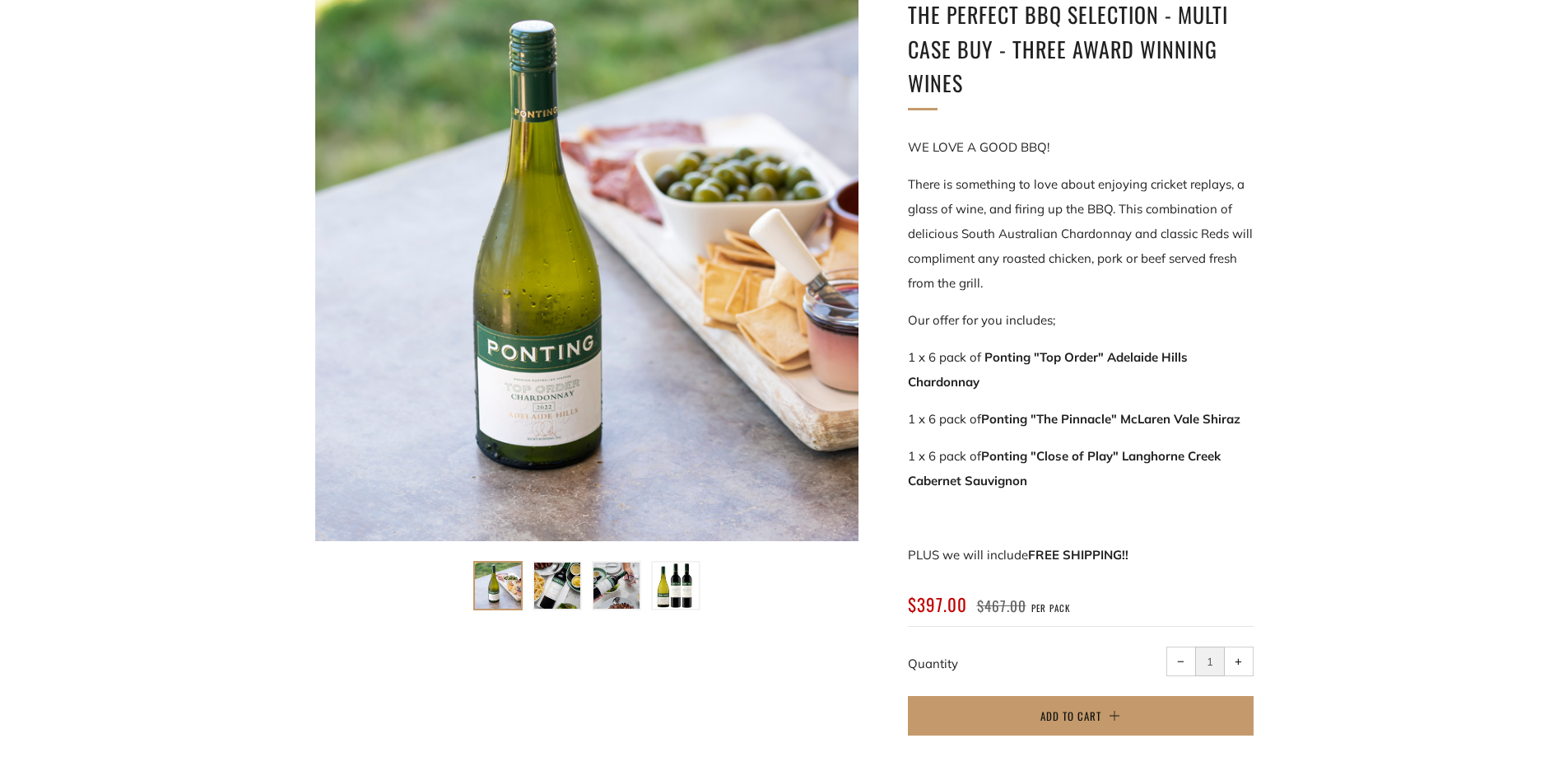
scroll to position [286, 0]
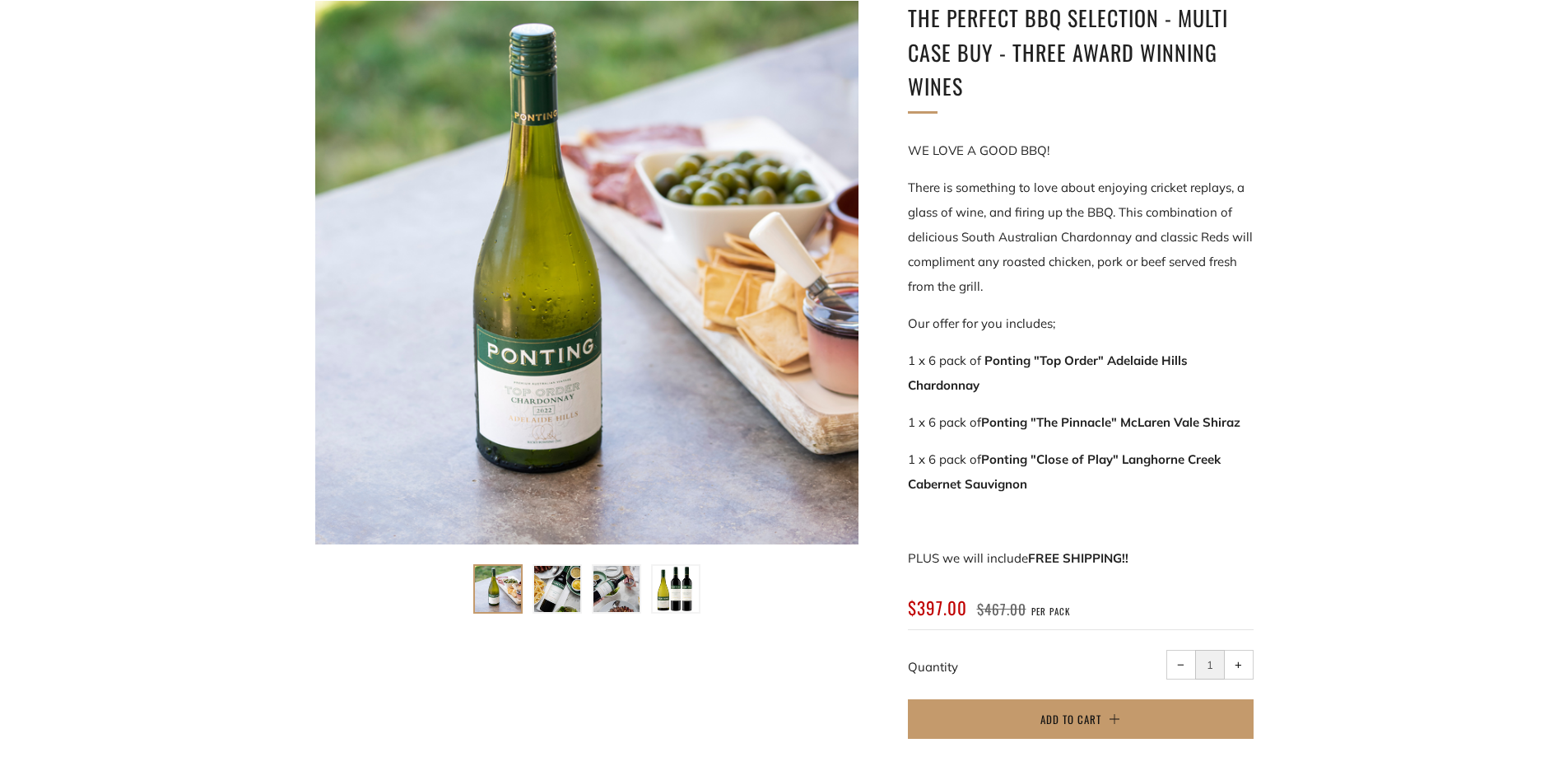
click at [551, 601] on img at bounding box center [557, 589] width 46 height 46
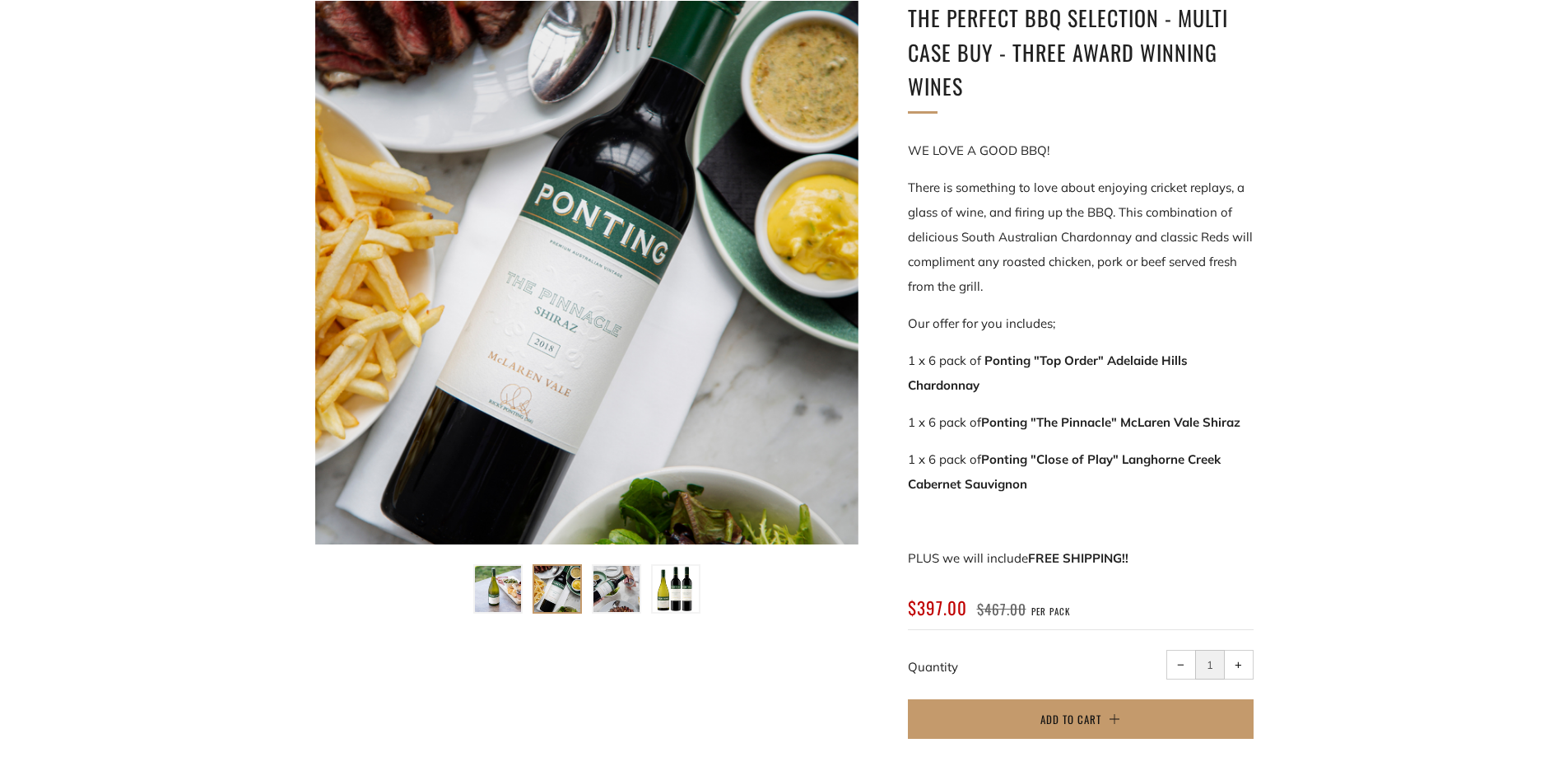
click at [629, 597] on img at bounding box center [616, 589] width 46 height 46
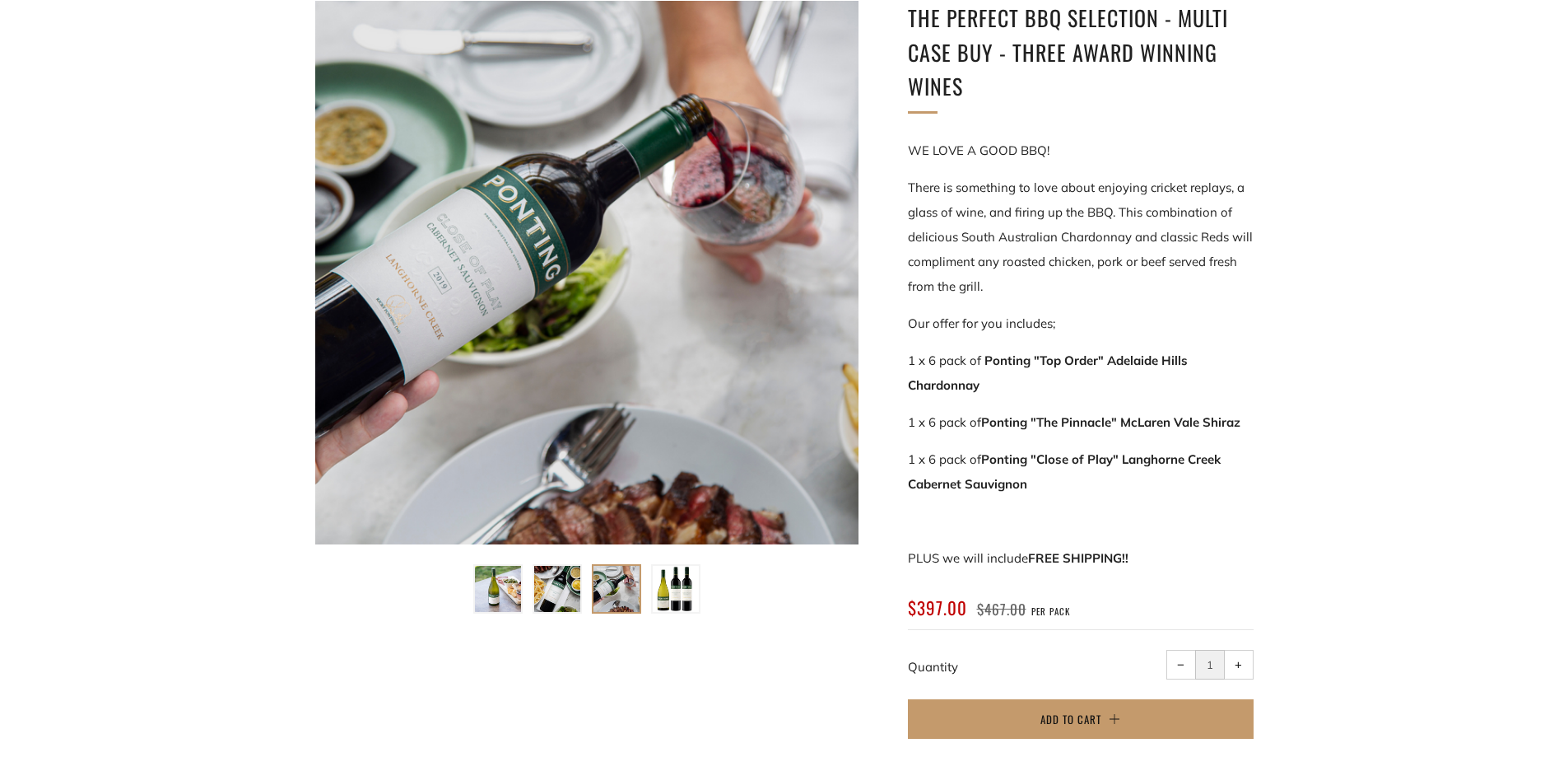
click at [664, 591] on img at bounding box center [676, 589] width 46 height 46
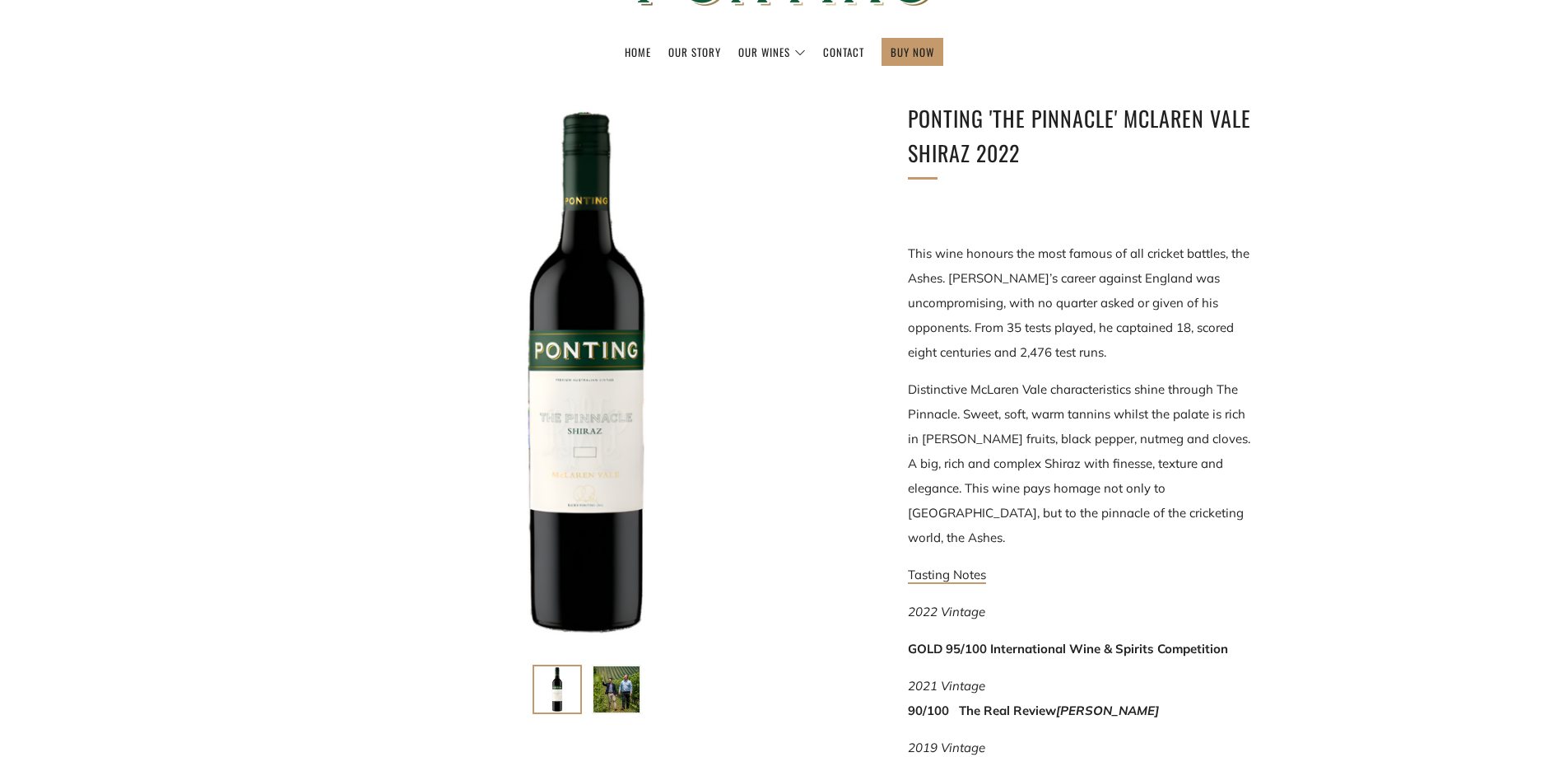
scroll to position [179, 0]
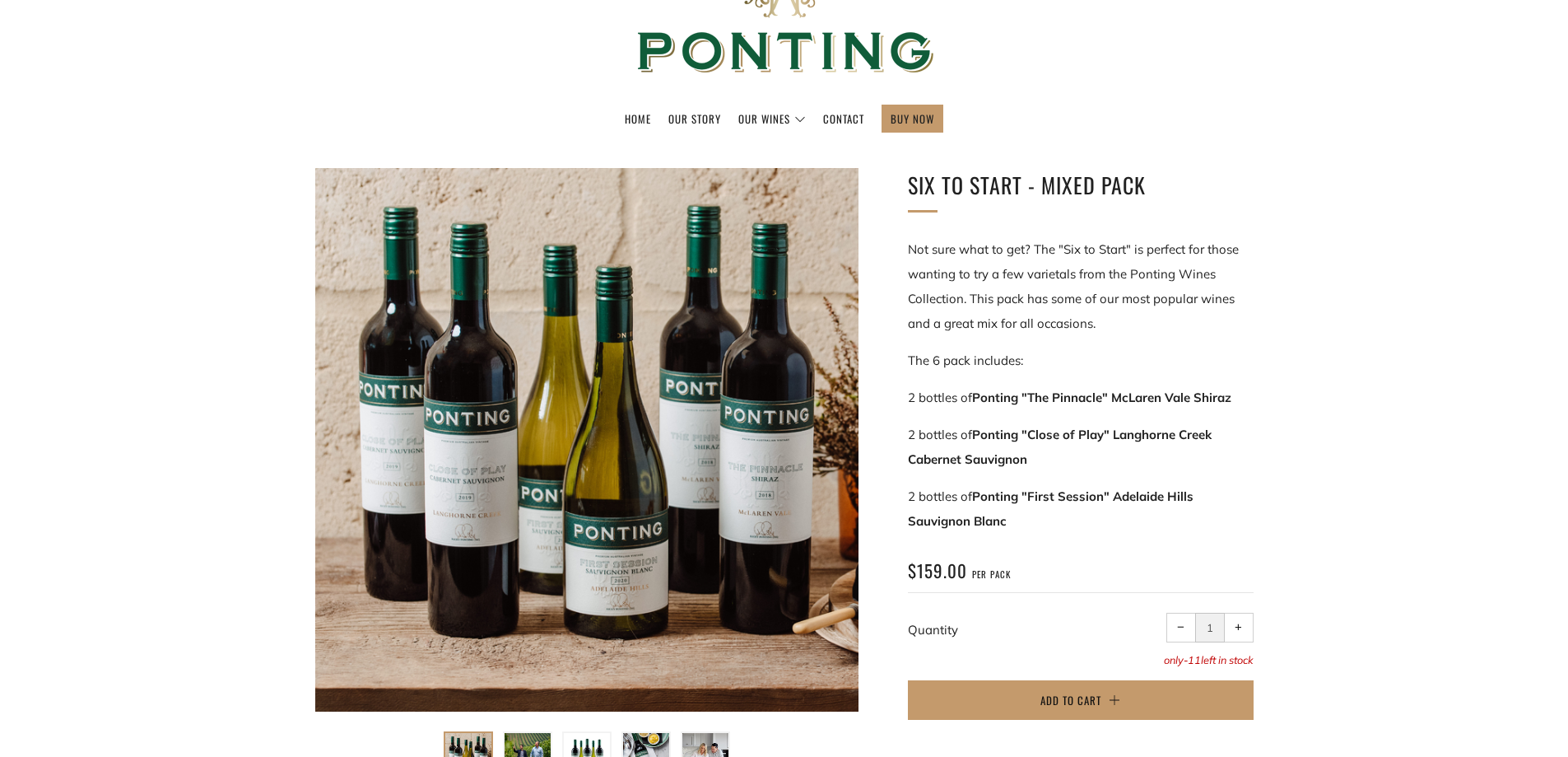
scroll to position [124, 0]
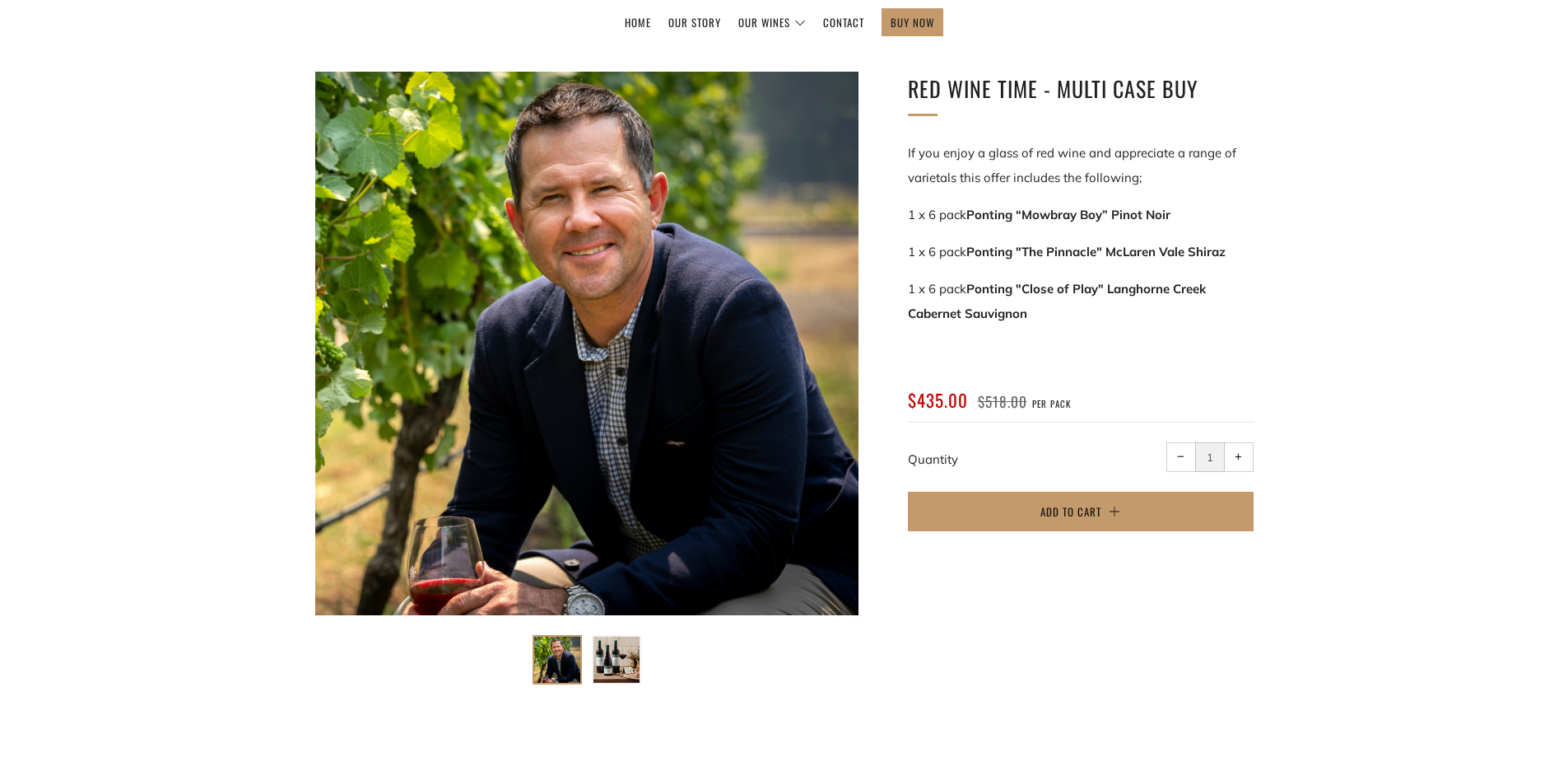
scroll to position [218, 0]
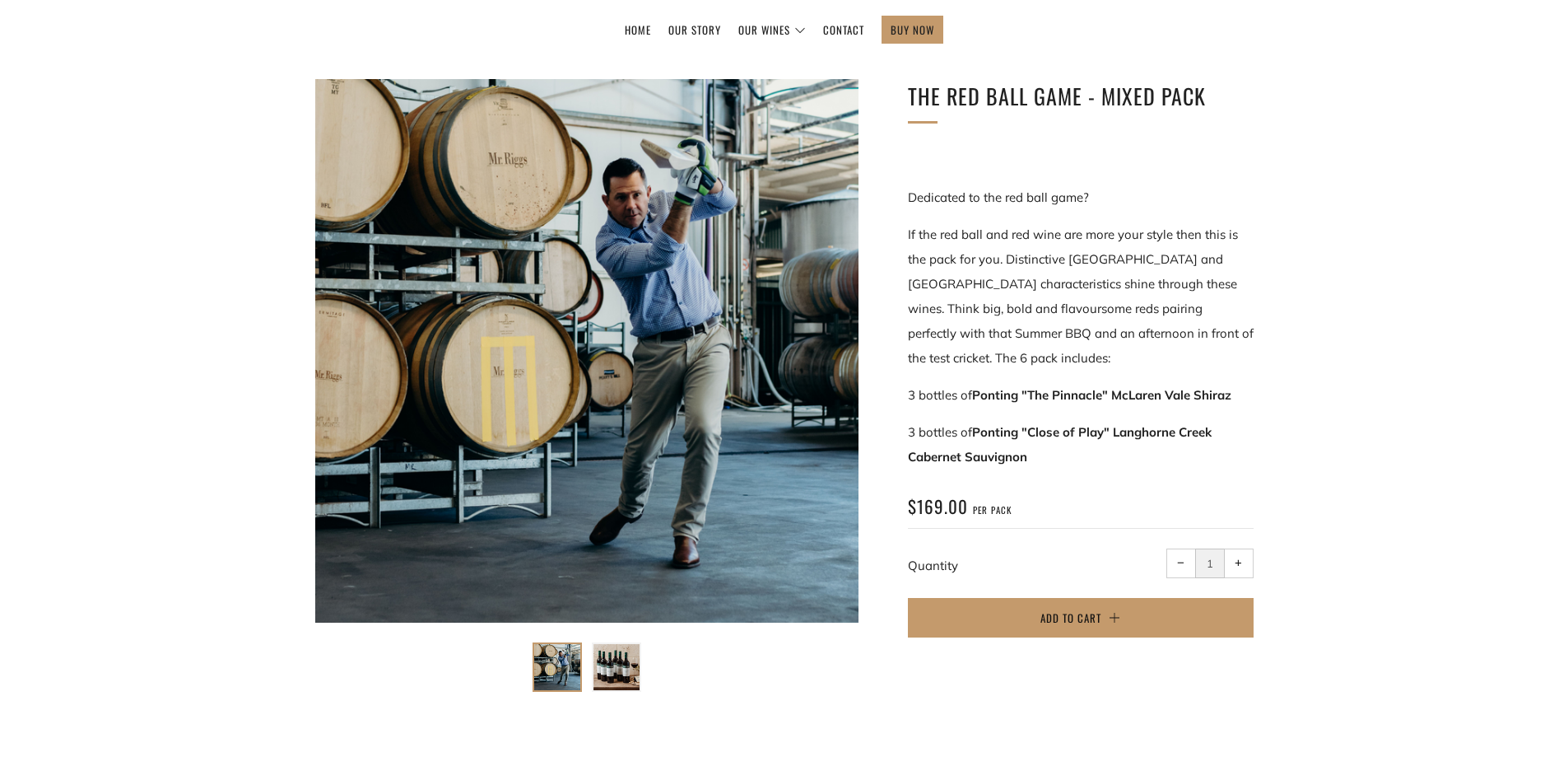
scroll to position [202, 0]
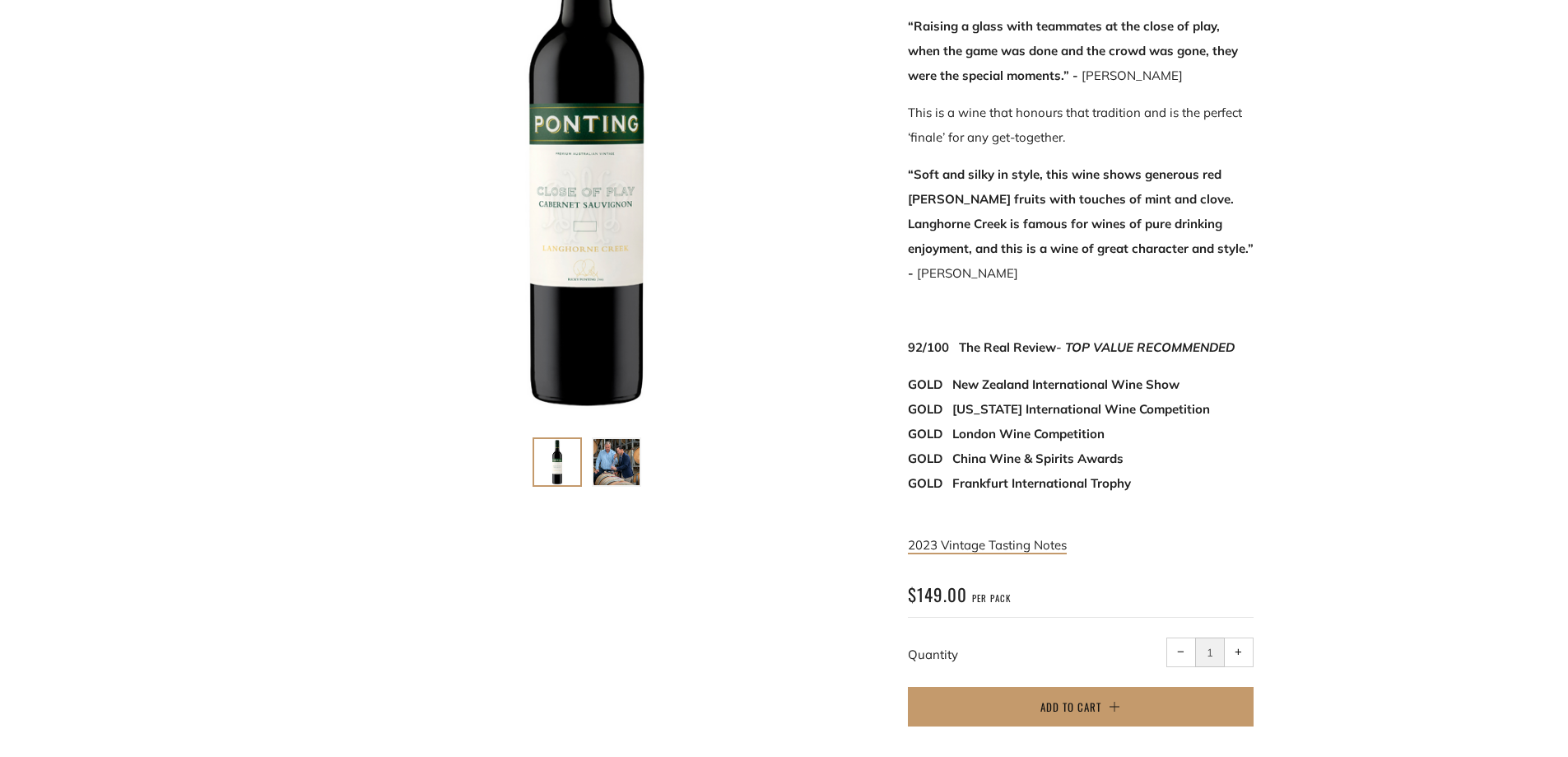
scroll to position [419, 0]
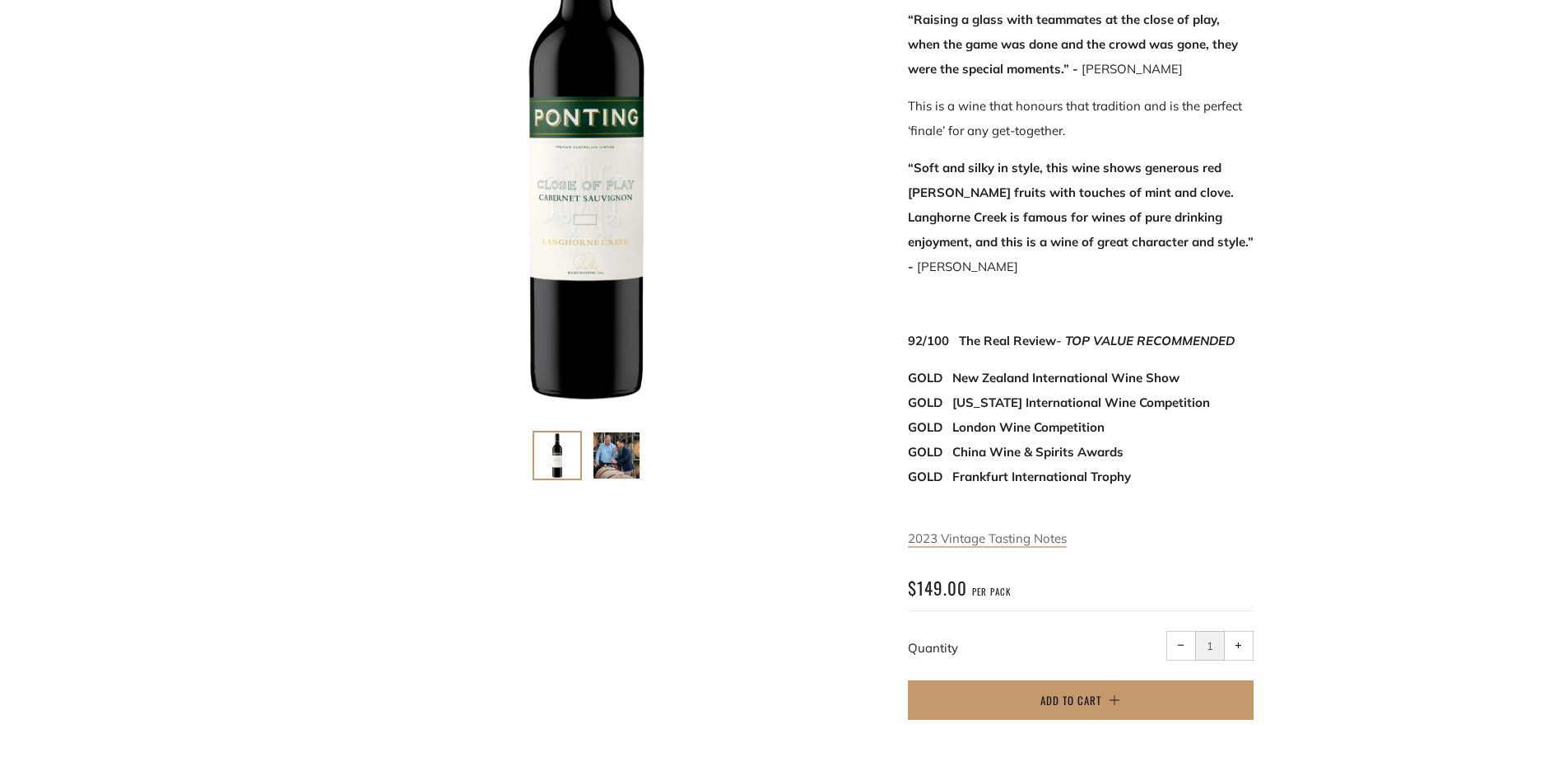
click at [993, 530] on link "2023 Vintage Tasting Notes" at bounding box center [987, 539] width 159 height 17
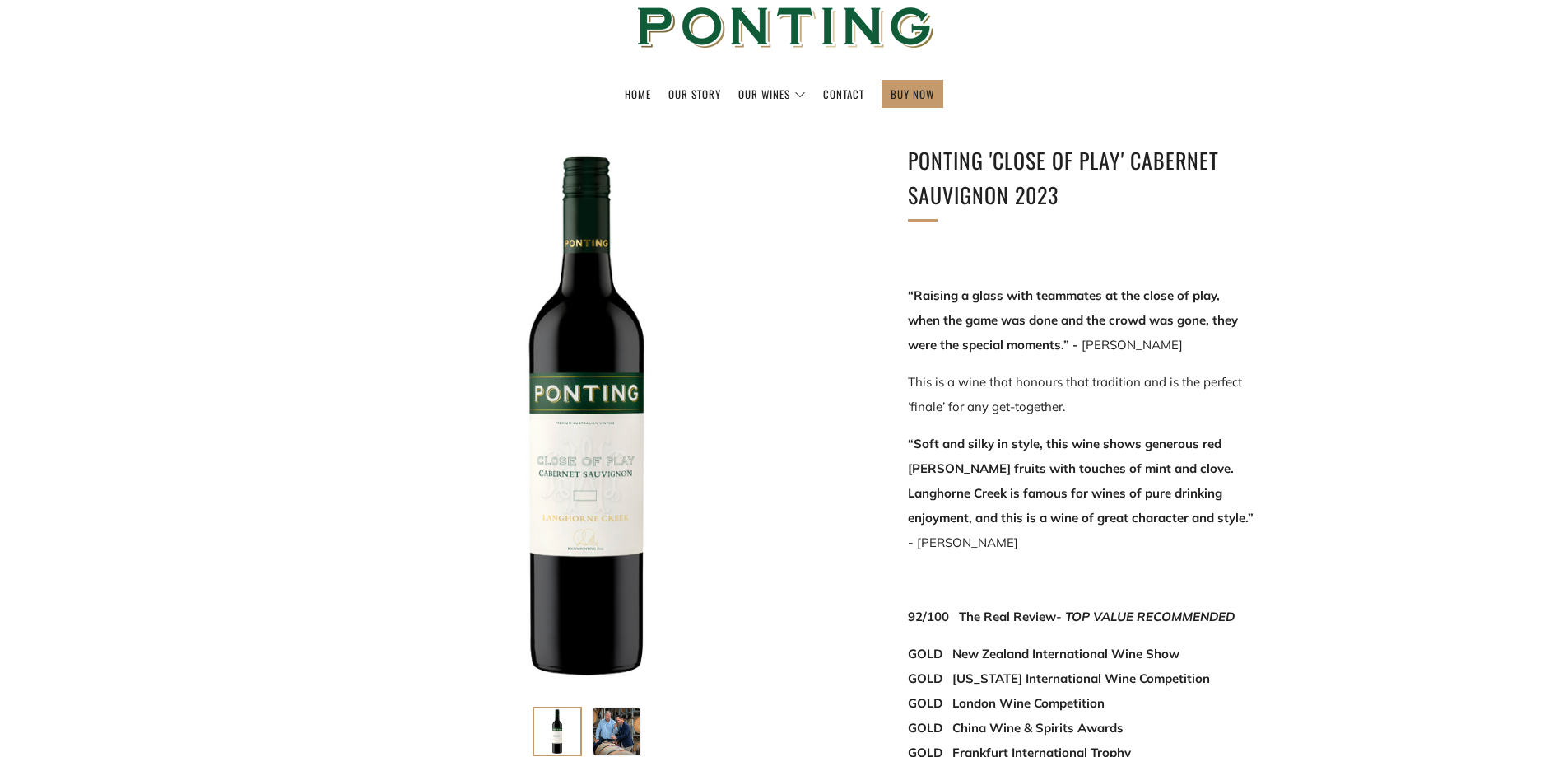
scroll to position [0, 0]
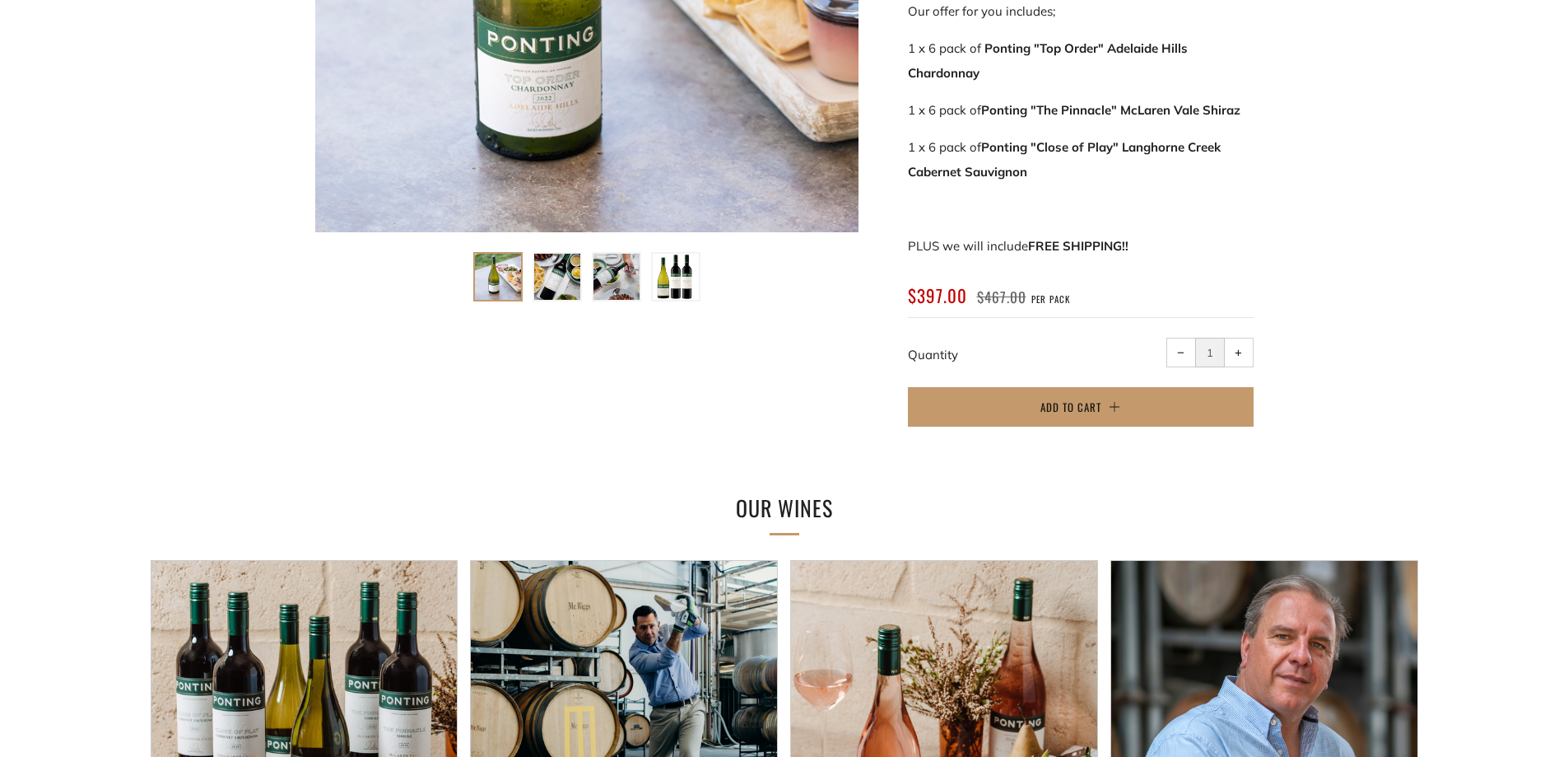
scroll to position [617, 0]
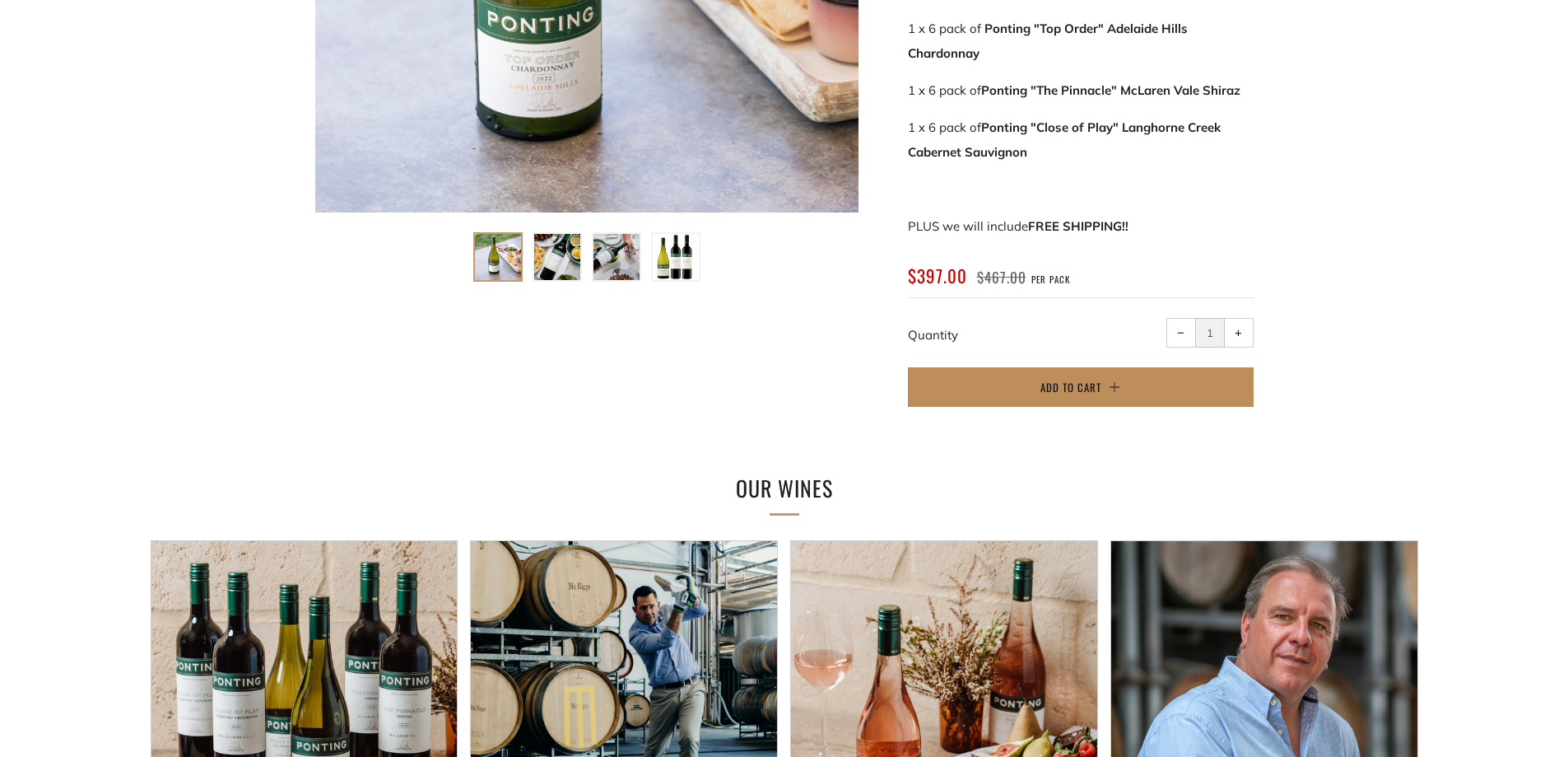
click at [1075, 384] on span "Add to Cart" at bounding box center [1070, 386] width 61 height 16
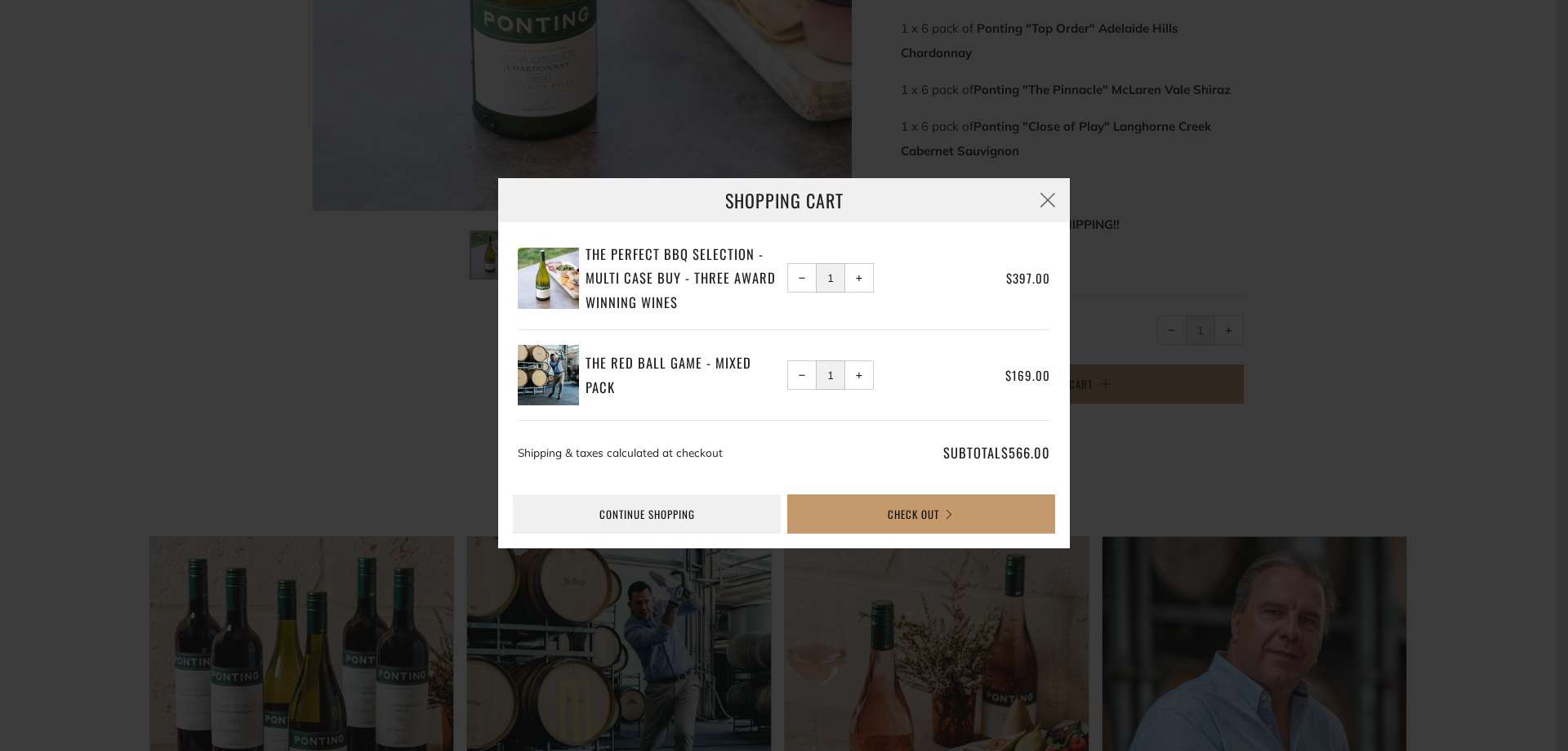
click at [805, 374] on span "−" at bounding box center [803, 375] width 8 height 8
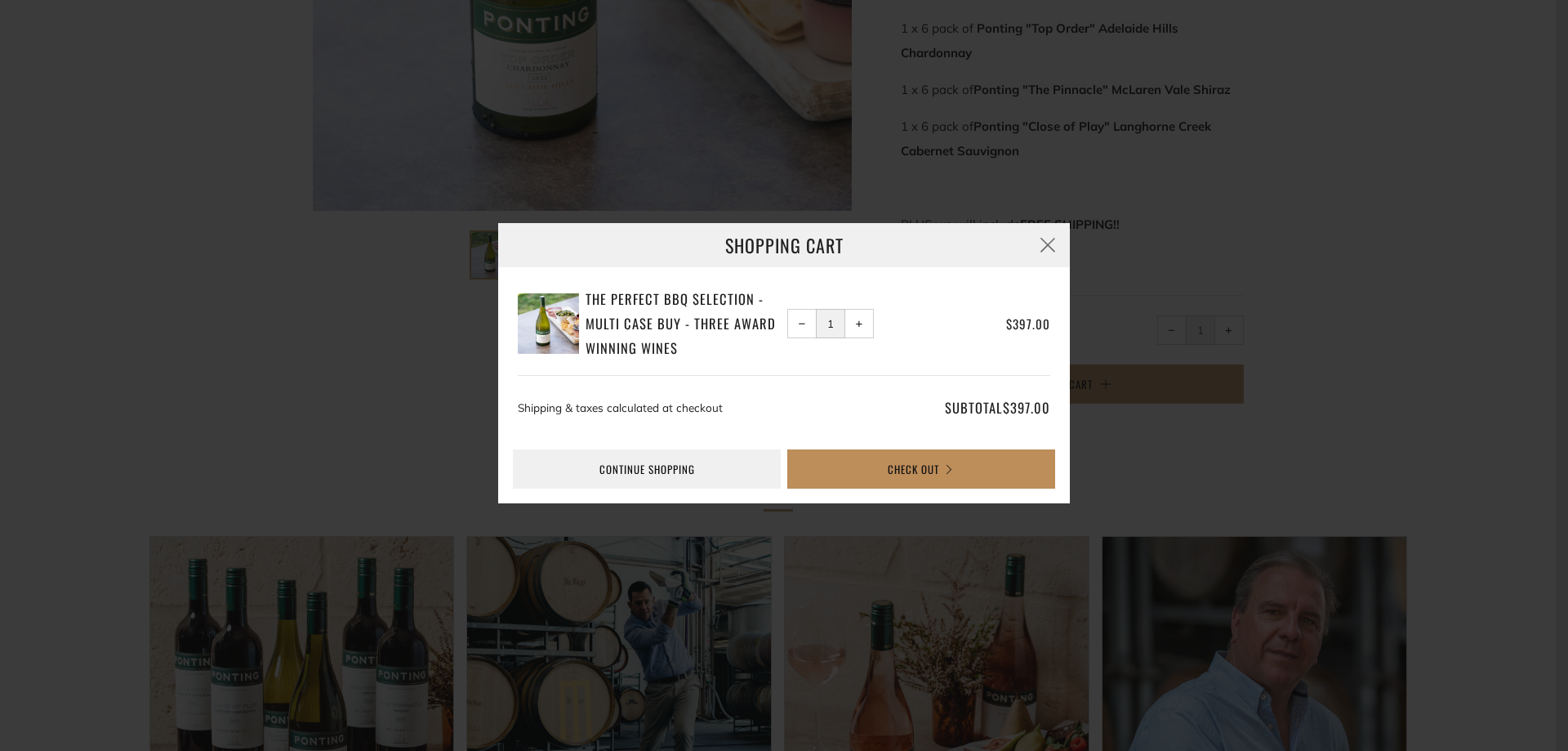
click at [928, 471] on button "Check Out" at bounding box center [921, 469] width 268 height 39
click at [803, 323] on span "−" at bounding box center [803, 324] width 8 height 8
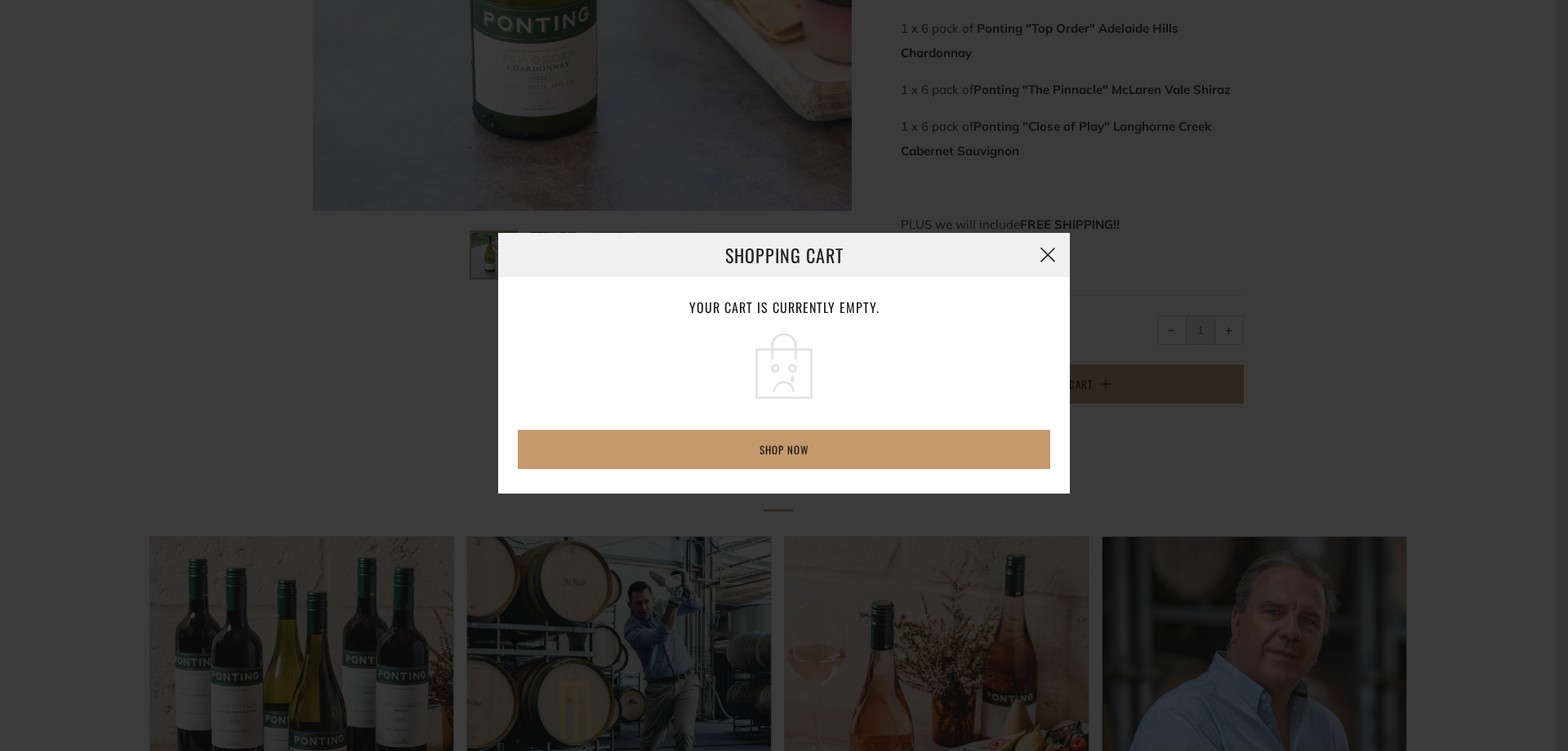
click at [1049, 252] on button "button" at bounding box center [1048, 255] width 44 height 44
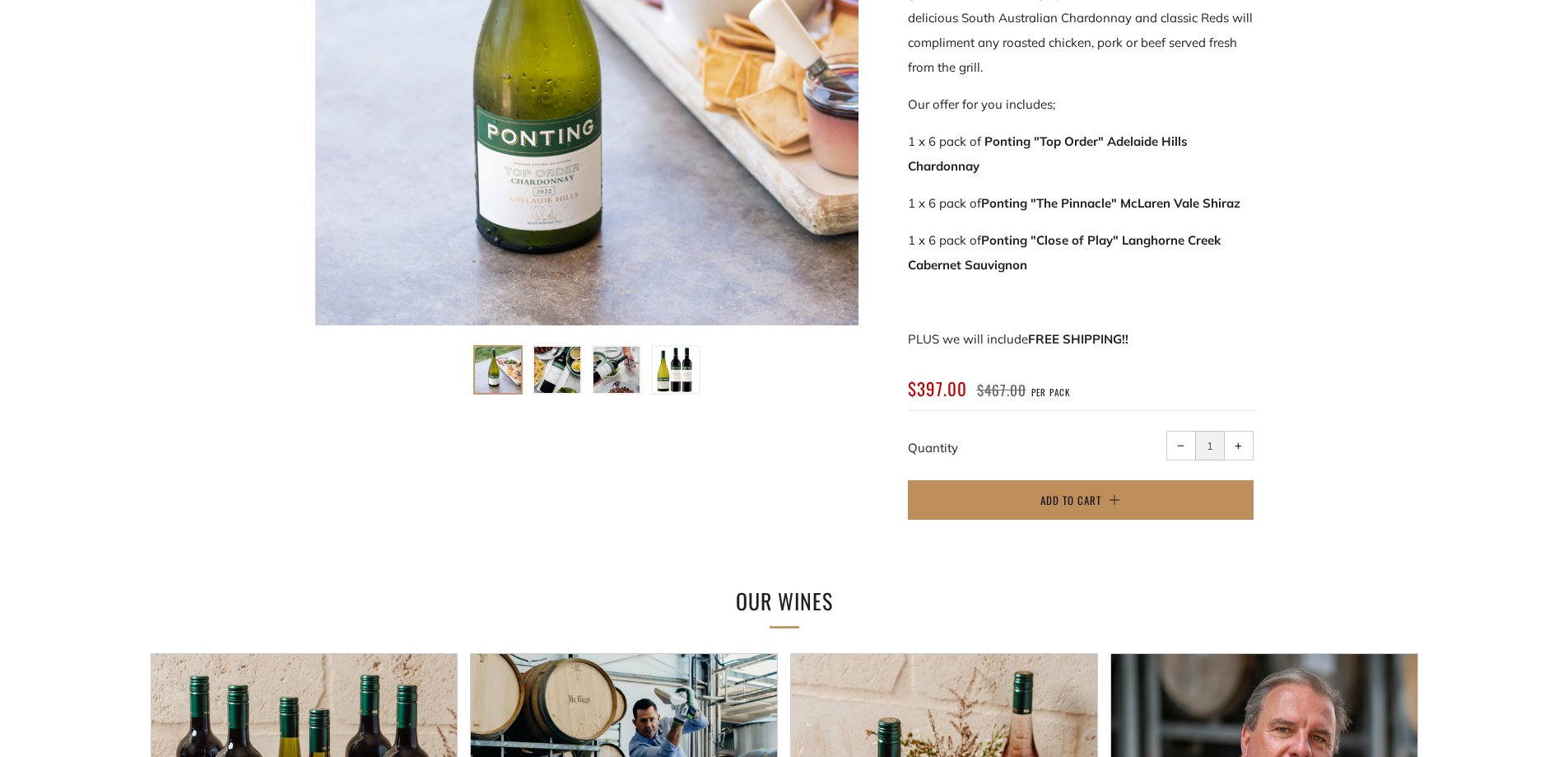
scroll to position [515, 0]
